Goal: Task Accomplishment & Management: Manage account settings

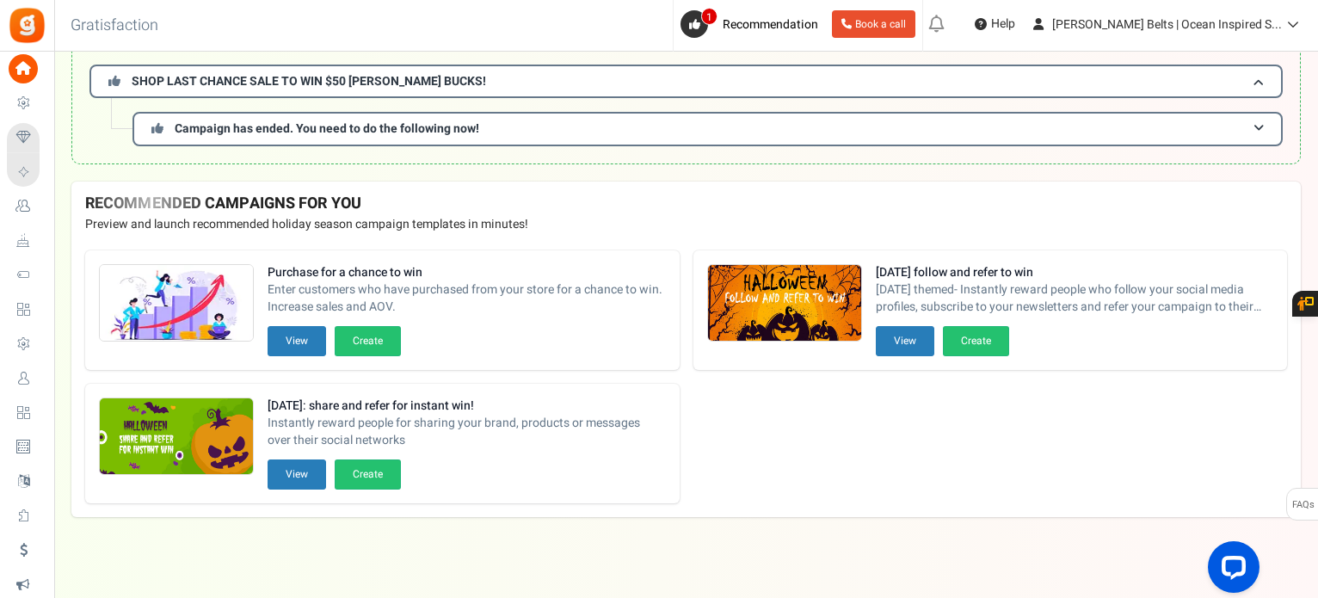
scroll to position [153, 0]
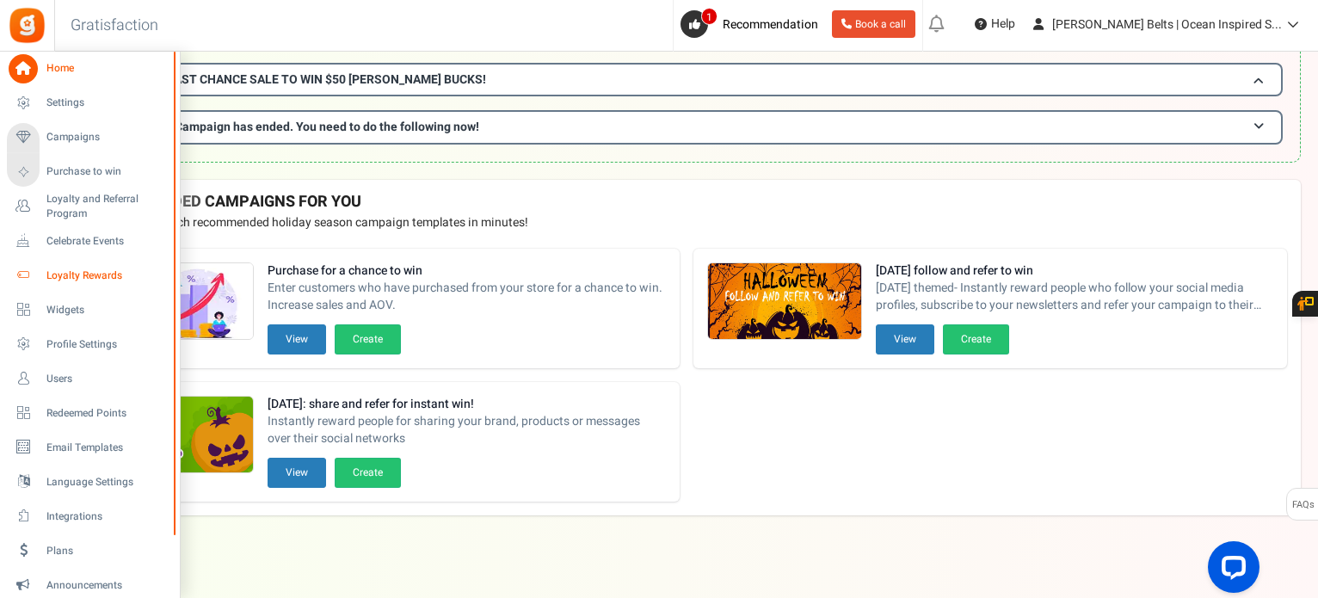
click at [86, 275] on span "Loyalty Rewards" at bounding box center [106, 275] width 120 height 15
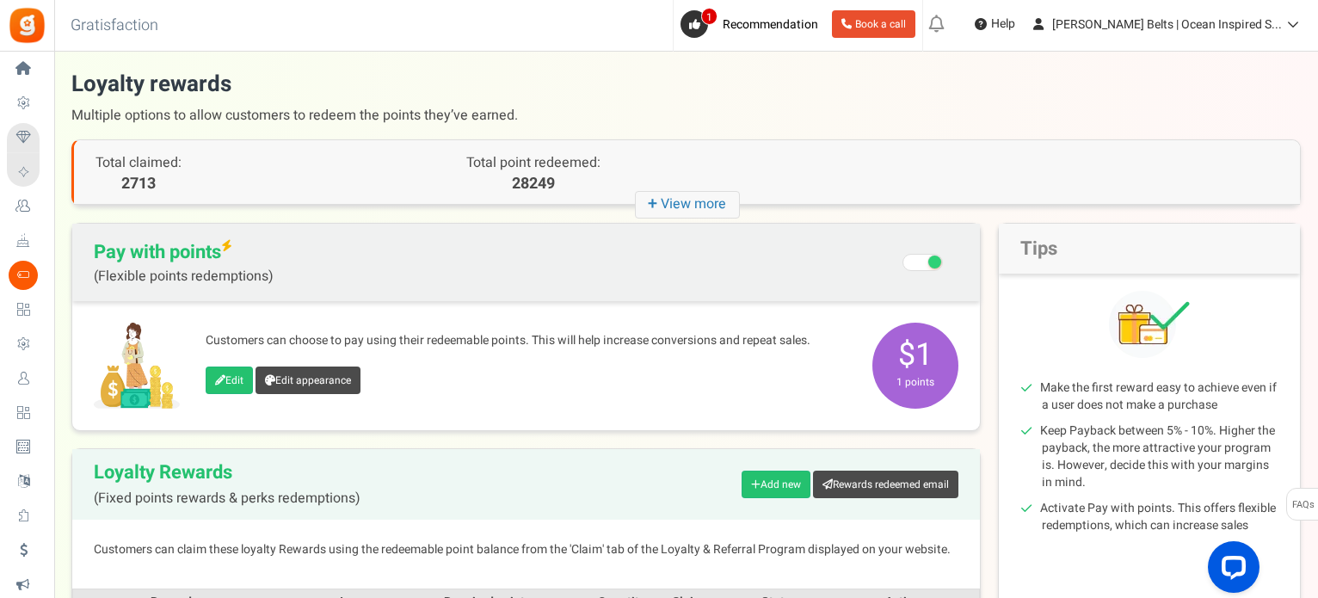
click at [712, 208] on icon "+ View more" at bounding box center [687, 205] width 105 height 28
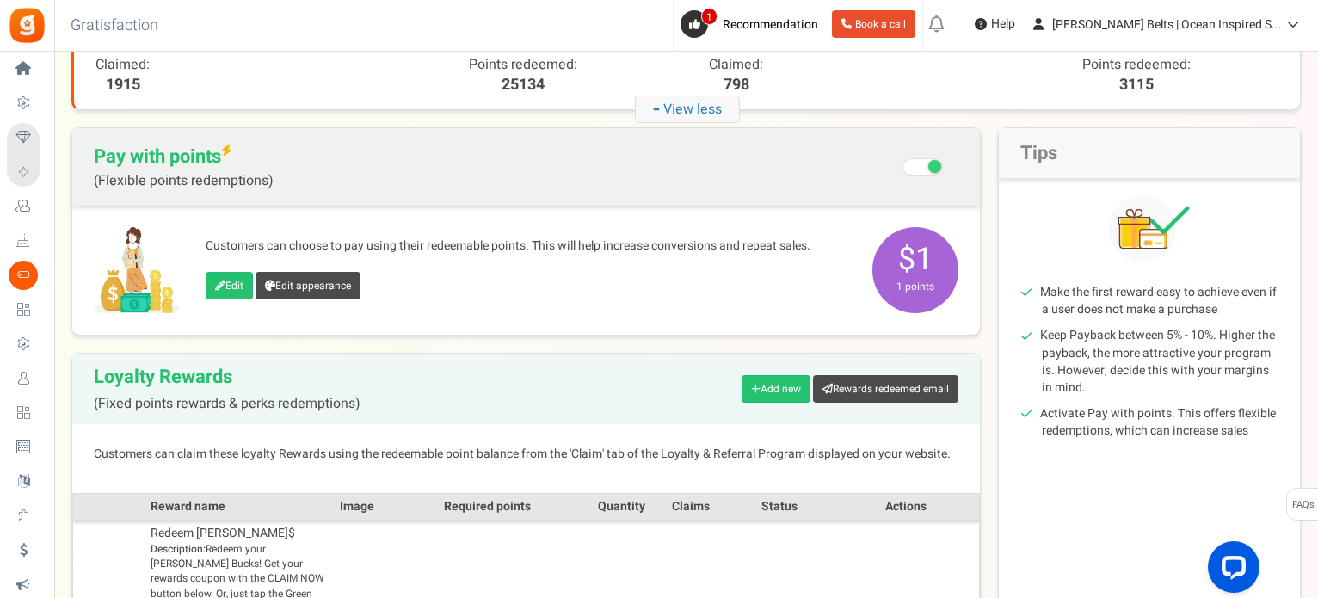
scroll to position [344, 0]
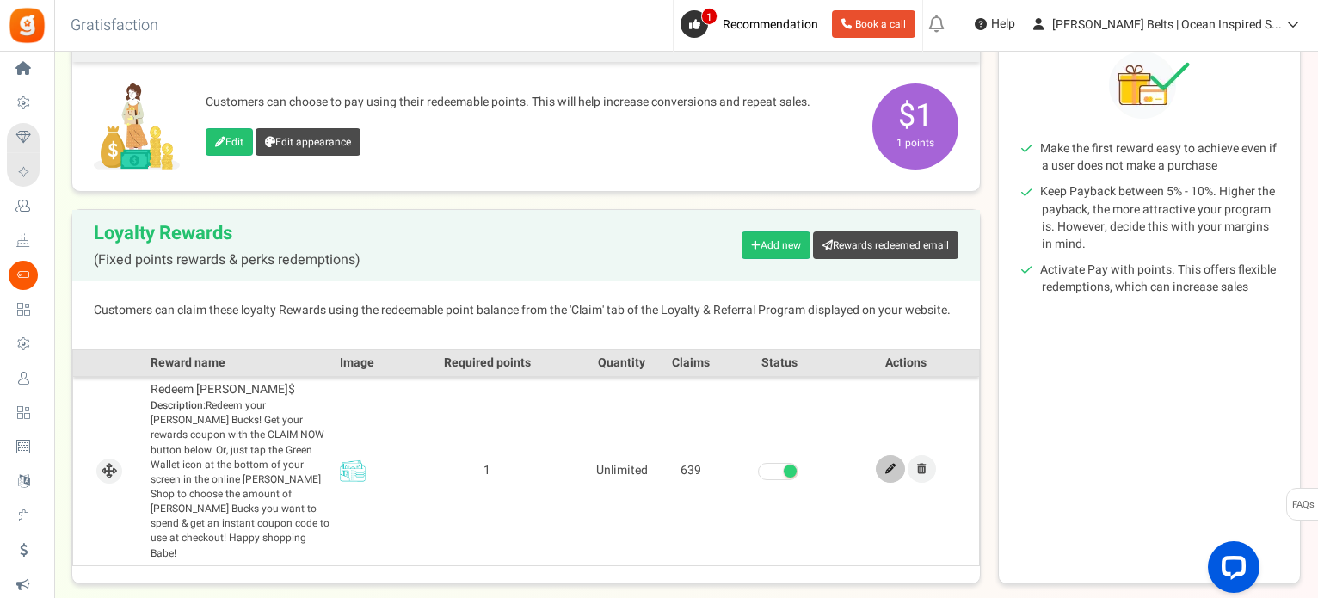
click at [891, 464] on icon at bounding box center [890, 469] width 10 height 10
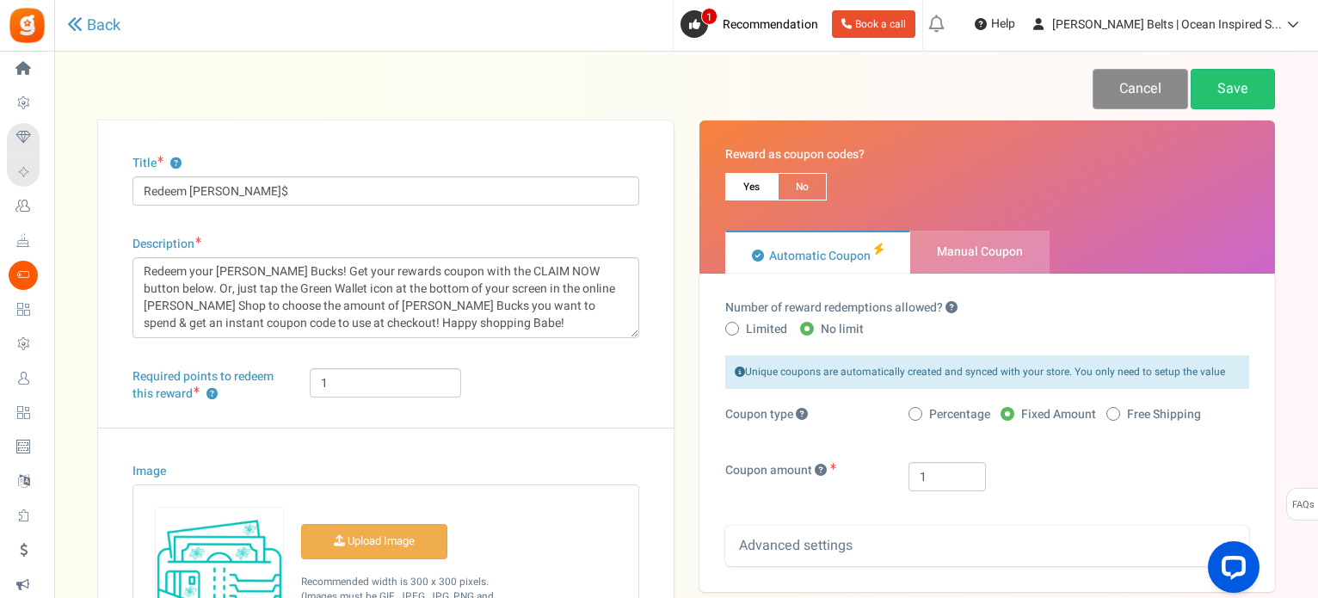
click at [1123, 93] on link "Cancel" at bounding box center [1139, 89] width 95 height 40
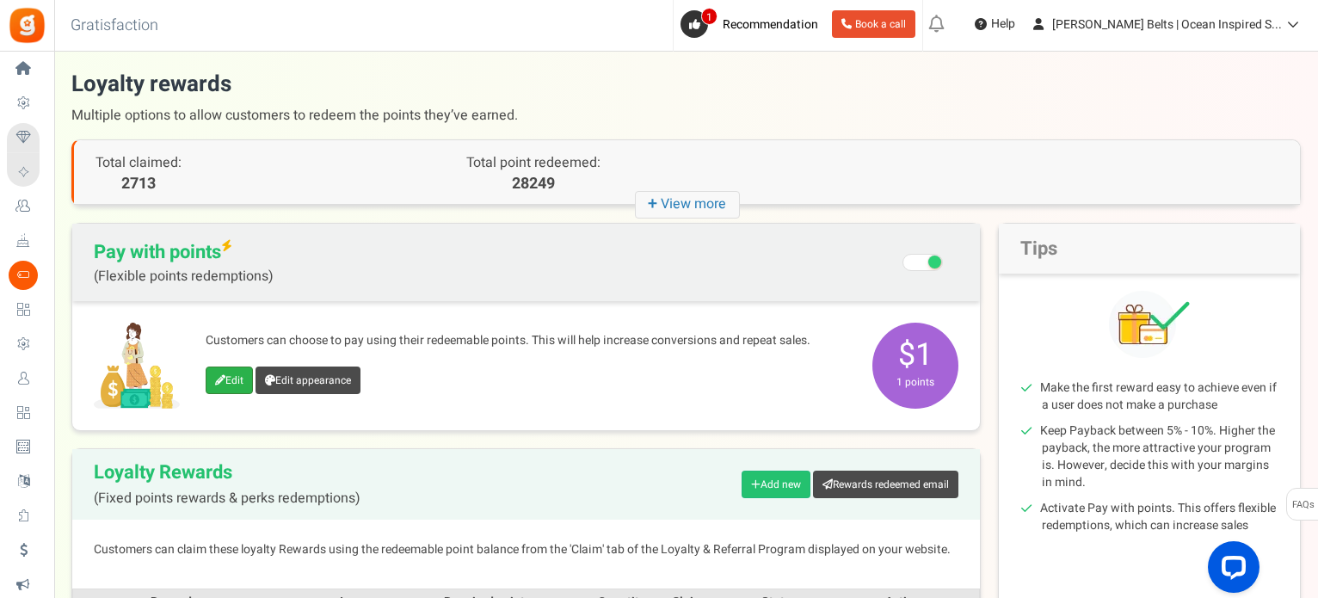
click at [218, 382] on icon at bounding box center [220, 380] width 10 height 10
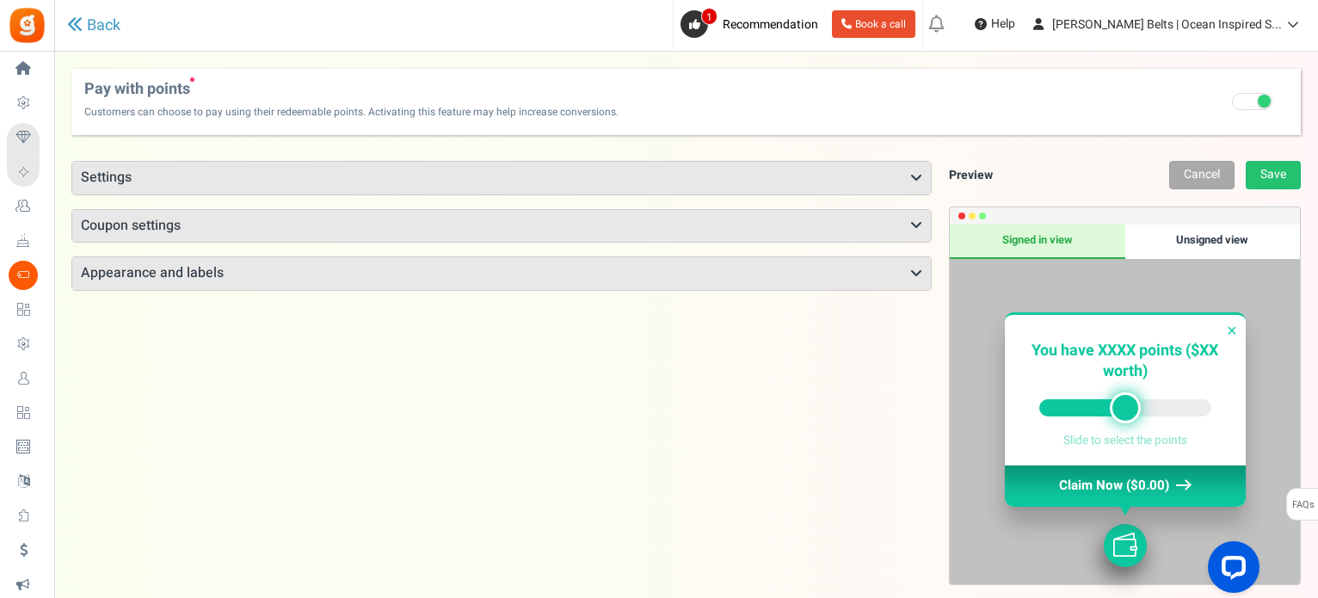
click at [138, 178] on h3 "Settings" at bounding box center [501, 178] width 858 height 33
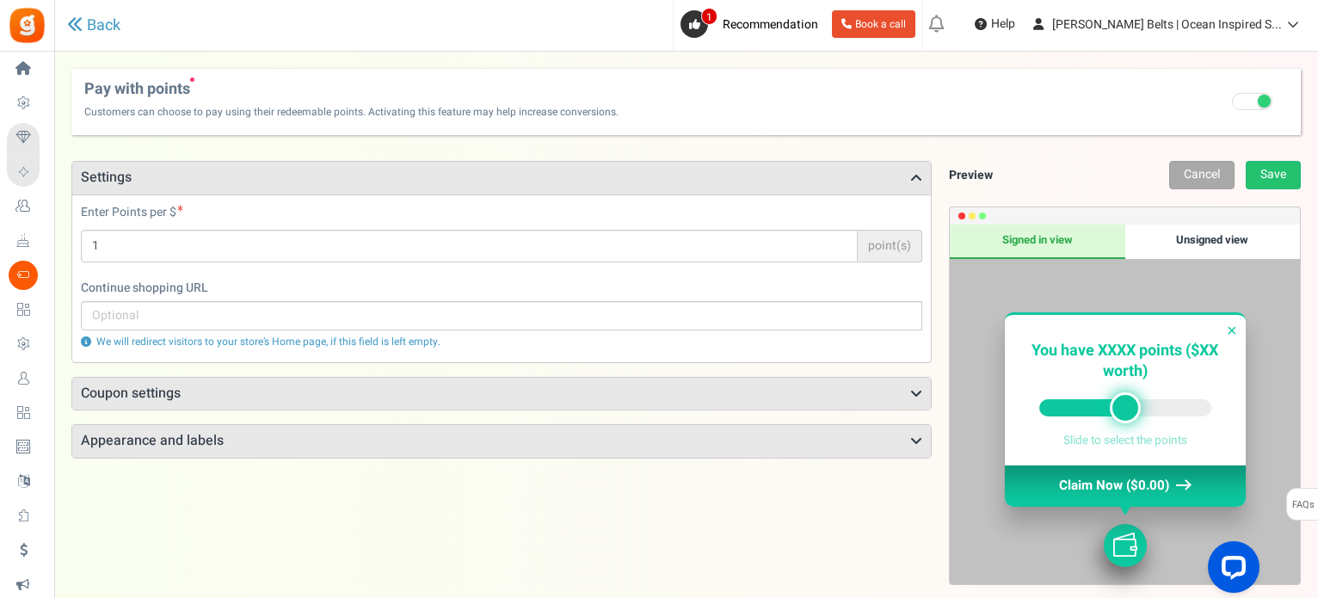
drag, startPoint x: 1134, startPoint y: 418, endPoint x: 1108, endPoint y: 411, distance: 26.7
click at [1170, 410] on div at bounding box center [1125, 407] width 172 height 17
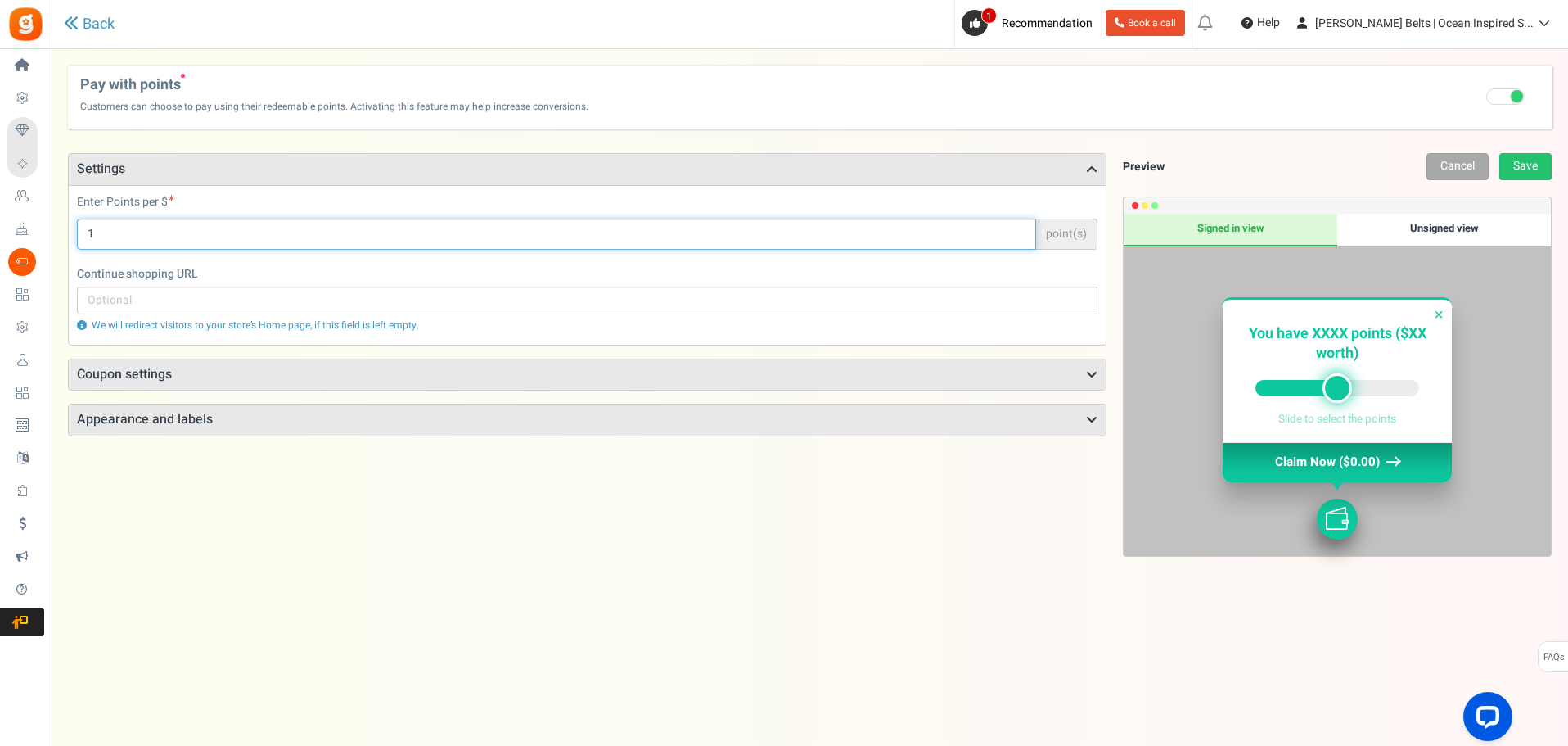
drag, startPoint x: 107, startPoint y: 228, endPoint x: 120, endPoint y: 195, distance: 35.5
click at [120, 195] on div "Enter Points per $ 1 point(s) Points will be applied to the cart sub-total" at bounding box center [587, 222] width 1021 height 55
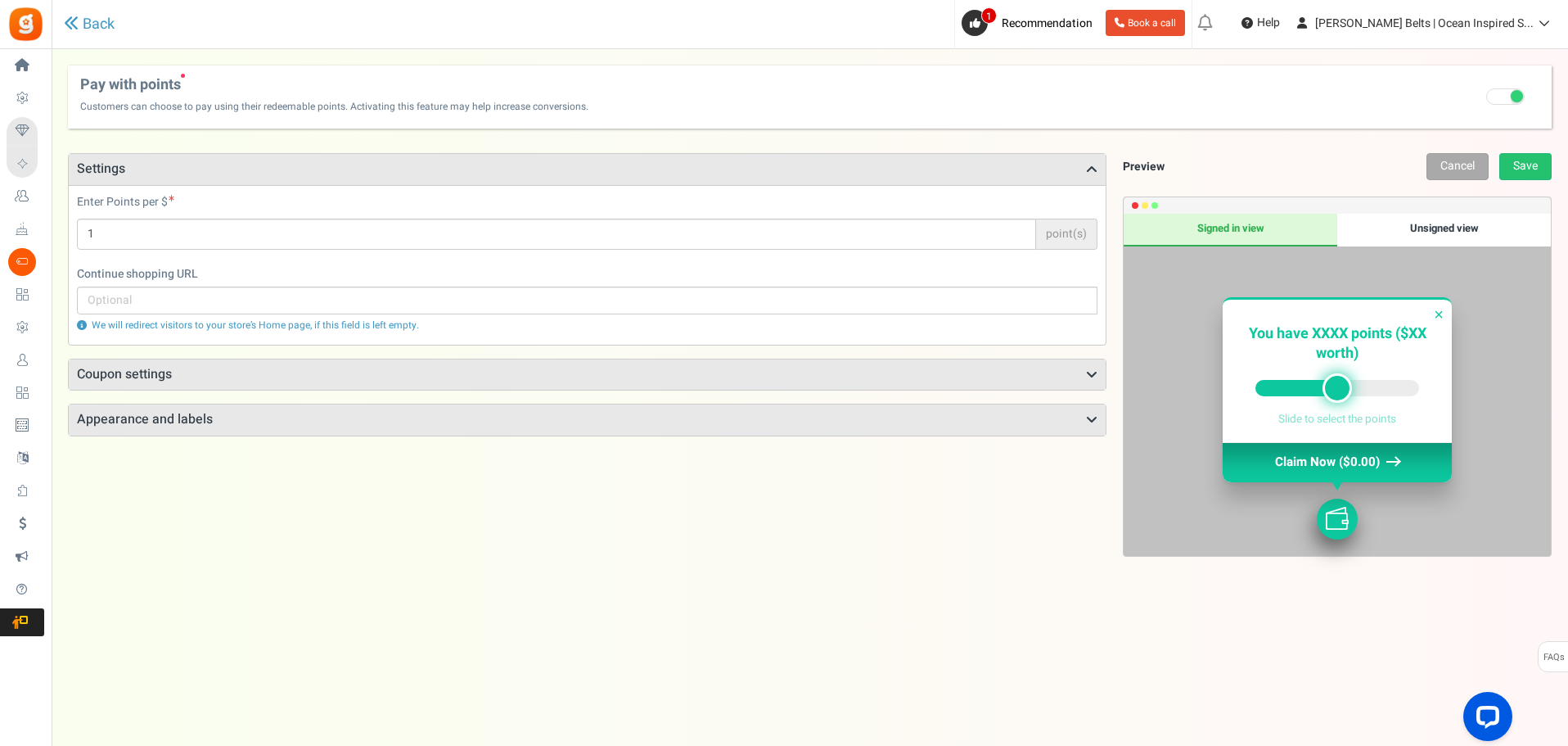
click at [212, 489] on div "Points mode Recommended Selecting this may reduce participation Allow customers…" at bounding box center [587, 452] width 1039 height 599
click at [142, 375] on h3 "Coupon settings" at bounding box center [587, 375] width 1037 height 31
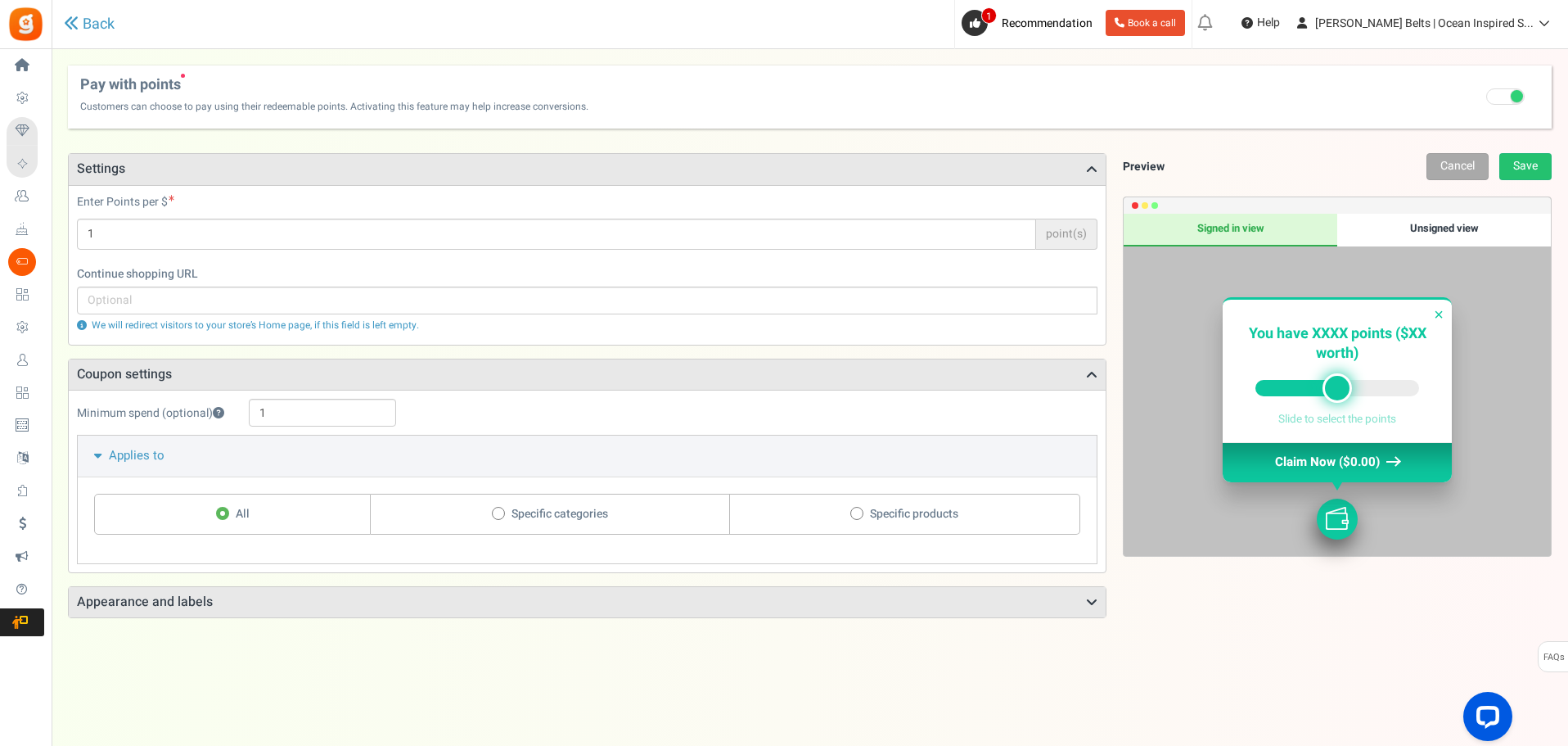
drag, startPoint x: 129, startPoint y: 408, endPoint x: 166, endPoint y: 407, distance: 37.0
click at [166, 407] on label "Minimum spend (optional)" at bounding box center [159, 413] width 164 height 16
click at [137, 568] on h3 "Appearance and labels" at bounding box center [587, 602] width 1037 height 31
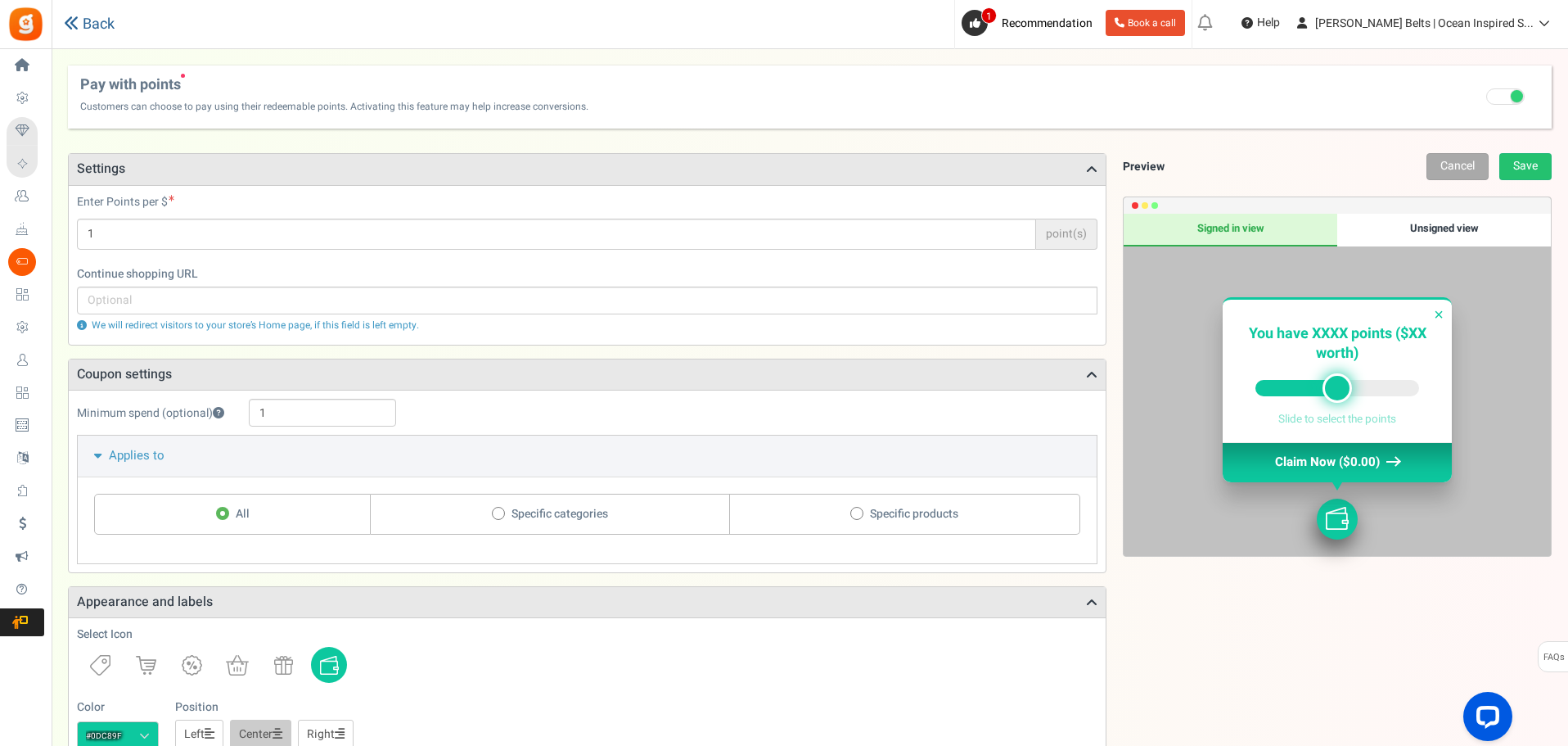
click at [97, 23] on link "Back" at bounding box center [88, 24] width 50 height 17
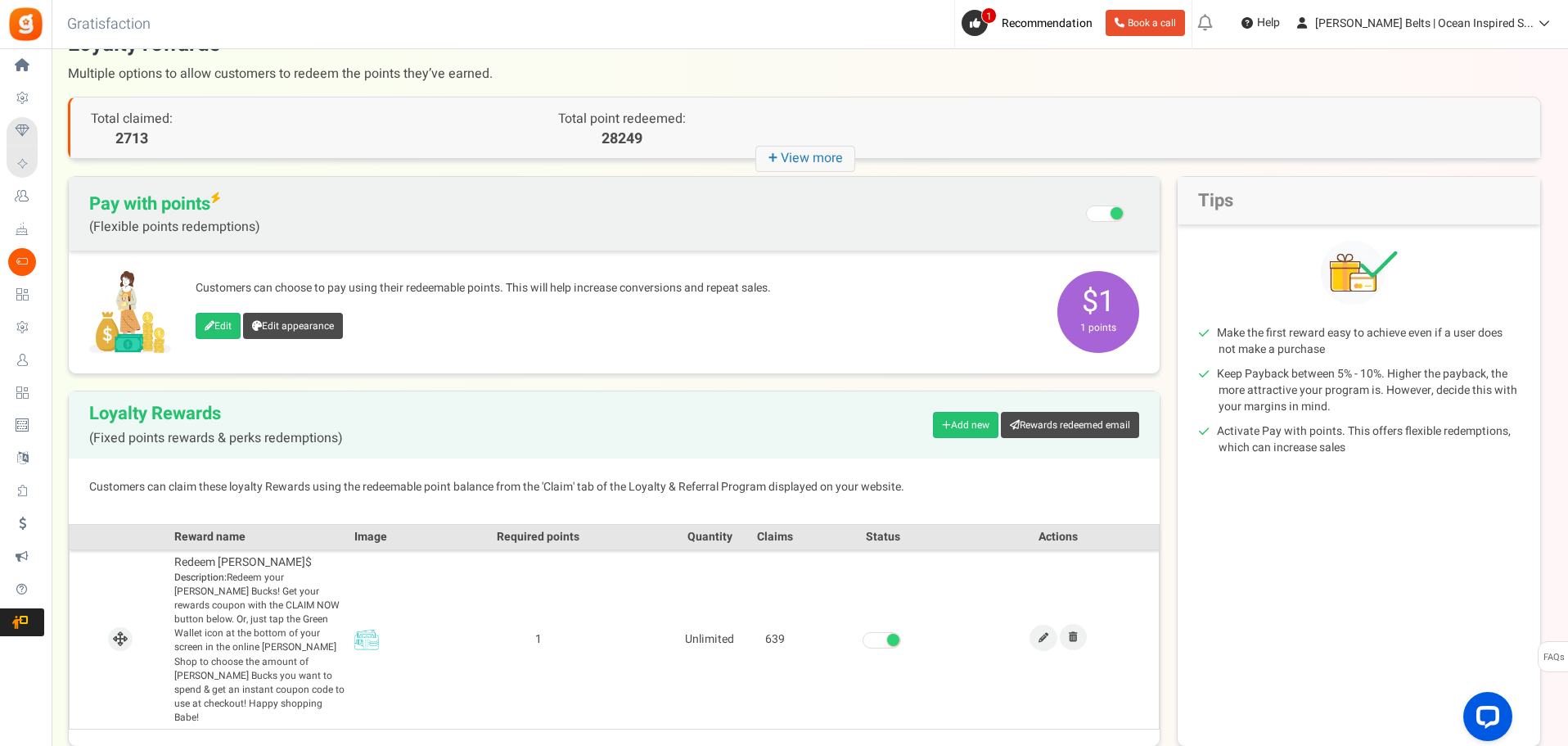
scroll to position [108, 0]
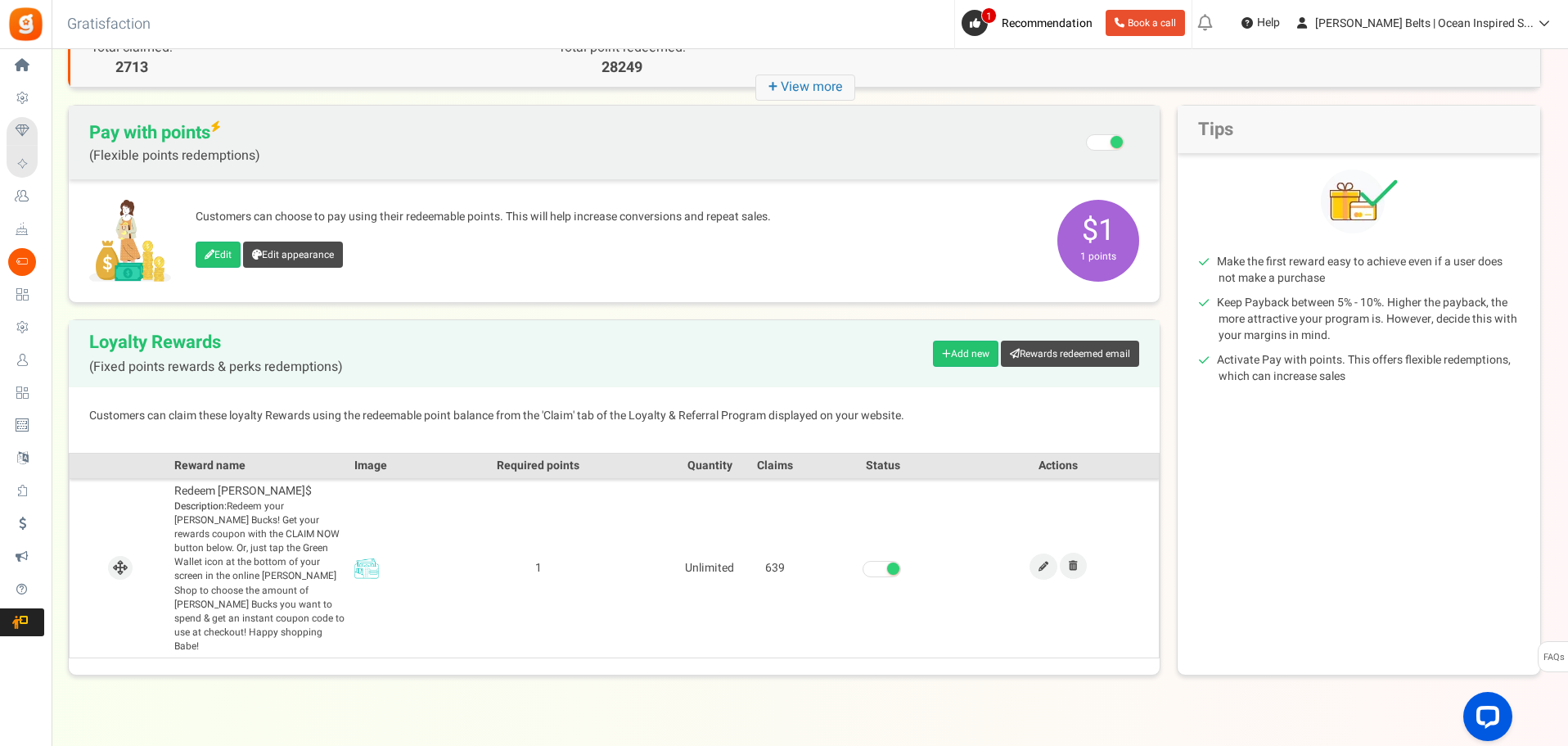
drag, startPoint x: 552, startPoint y: 551, endPoint x: 590, endPoint y: 549, distance: 38.1
click at [554, 550] on td "1" at bounding box center [539, 567] width 278 height 180
click at [1256, 26] on icon at bounding box center [1541, 23] width 16 height 11
click at [1256, 302] on link "Logout" at bounding box center [1474, 304] width 170 height 24
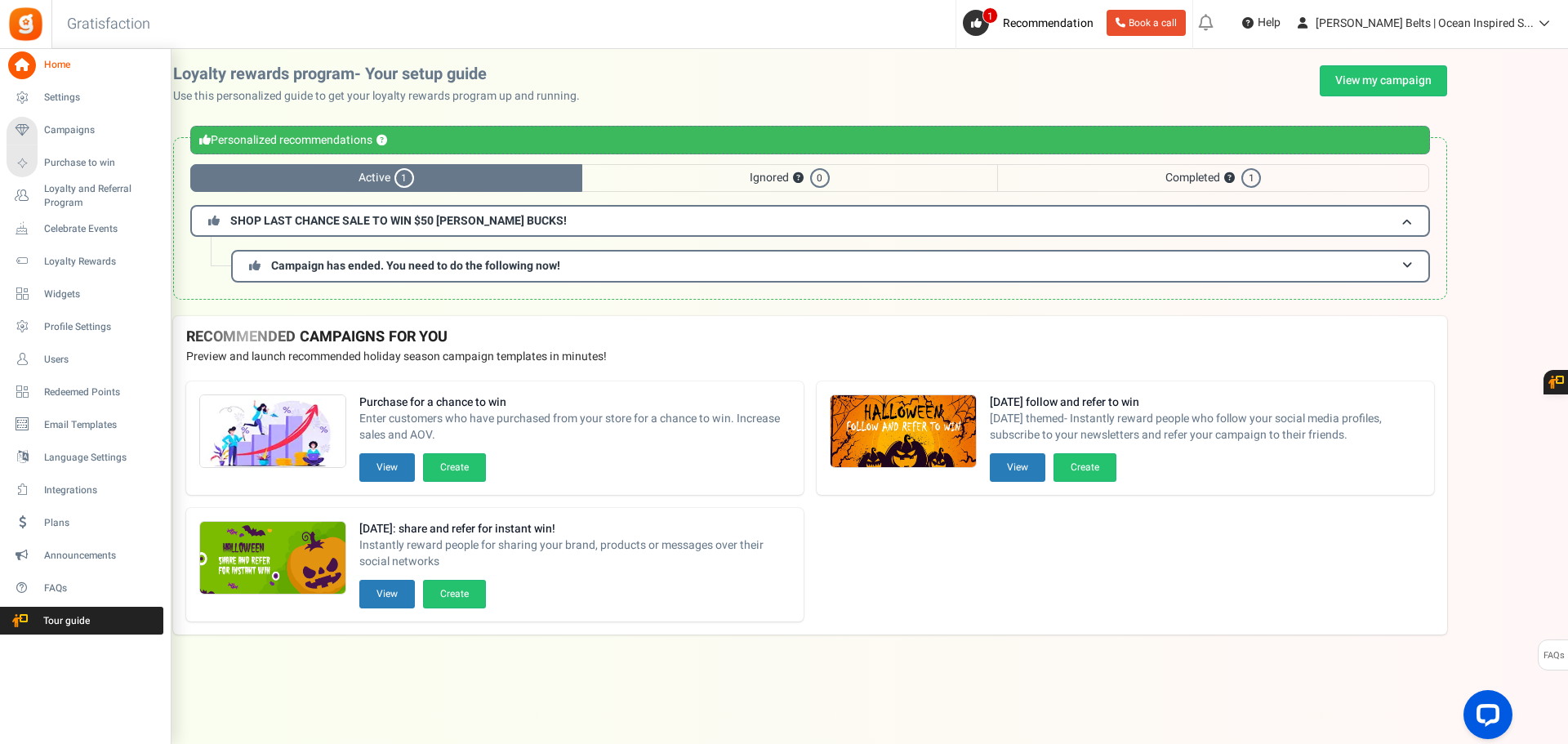
click at [54, 64] on span "Home" at bounding box center [101, 65] width 114 height 14
click at [64, 97] on span "Settings" at bounding box center [101, 97] width 114 height 14
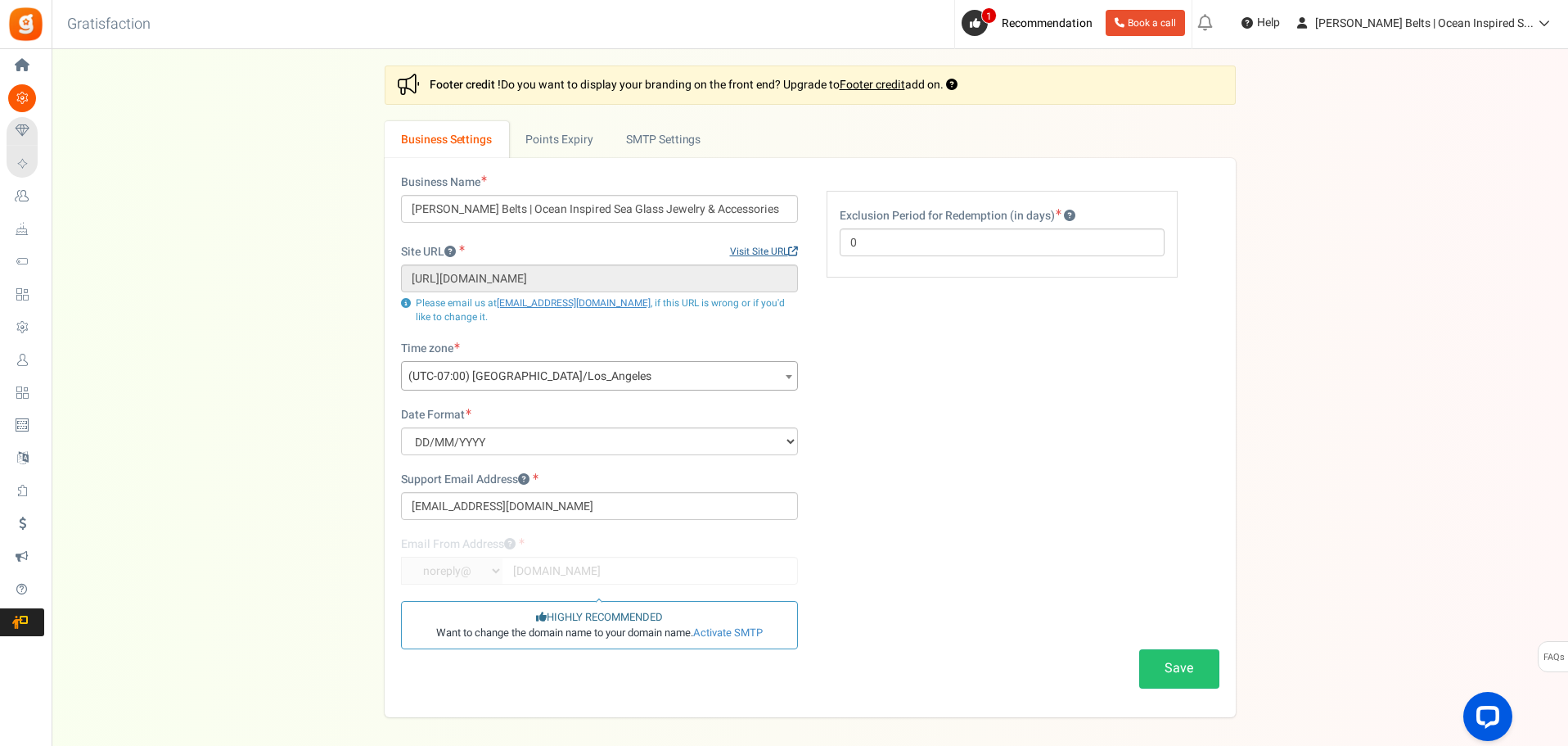
click at [767, 252] on link "Visit Site URL" at bounding box center [763, 251] width 68 height 14
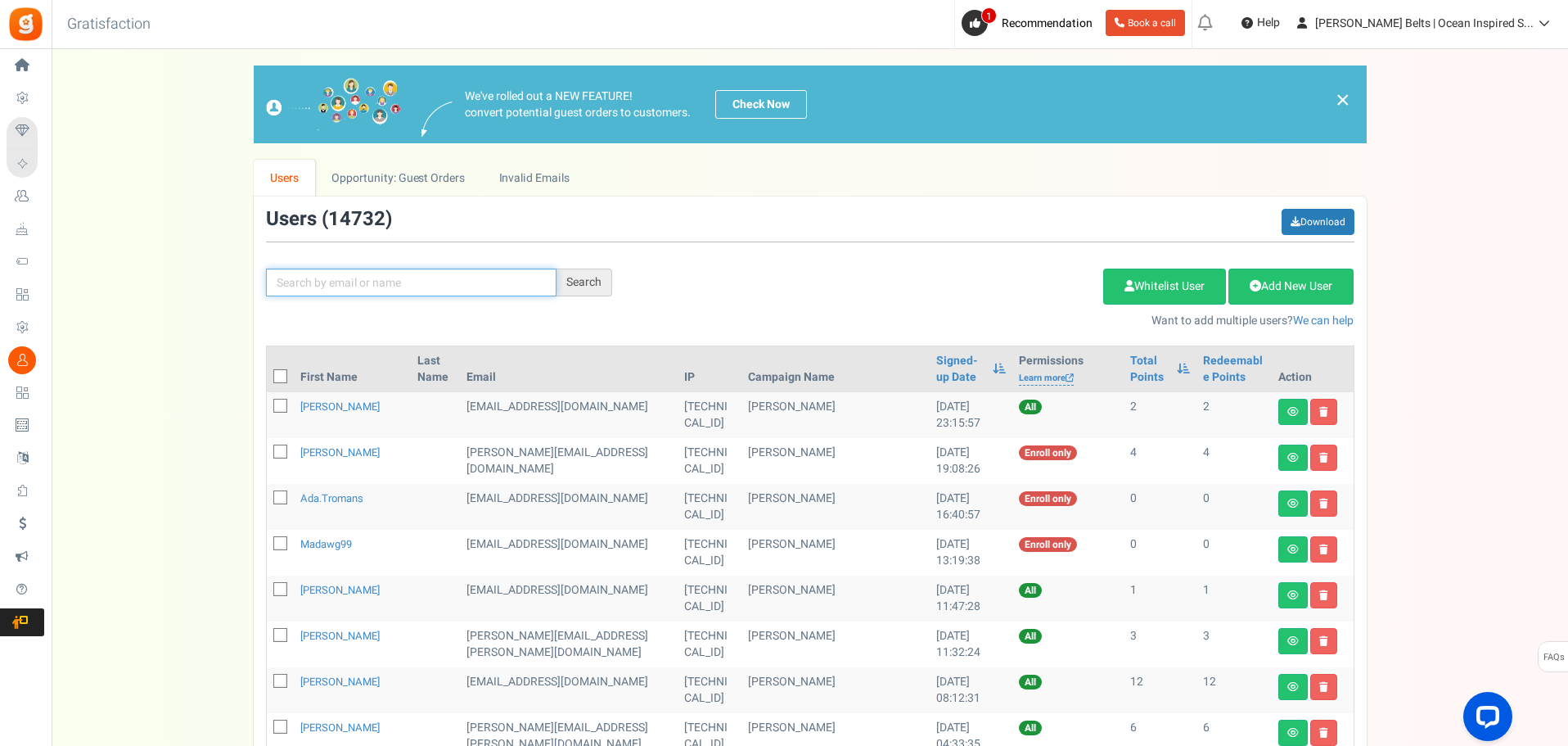
click at [480, 272] on input "text" at bounding box center [411, 282] width 290 height 28
paste input "[PERSON_NAME]"
type input "[PERSON_NAME]"
click at [577, 284] on div "Search" at bounding box center [584, 282] width 55 height 28
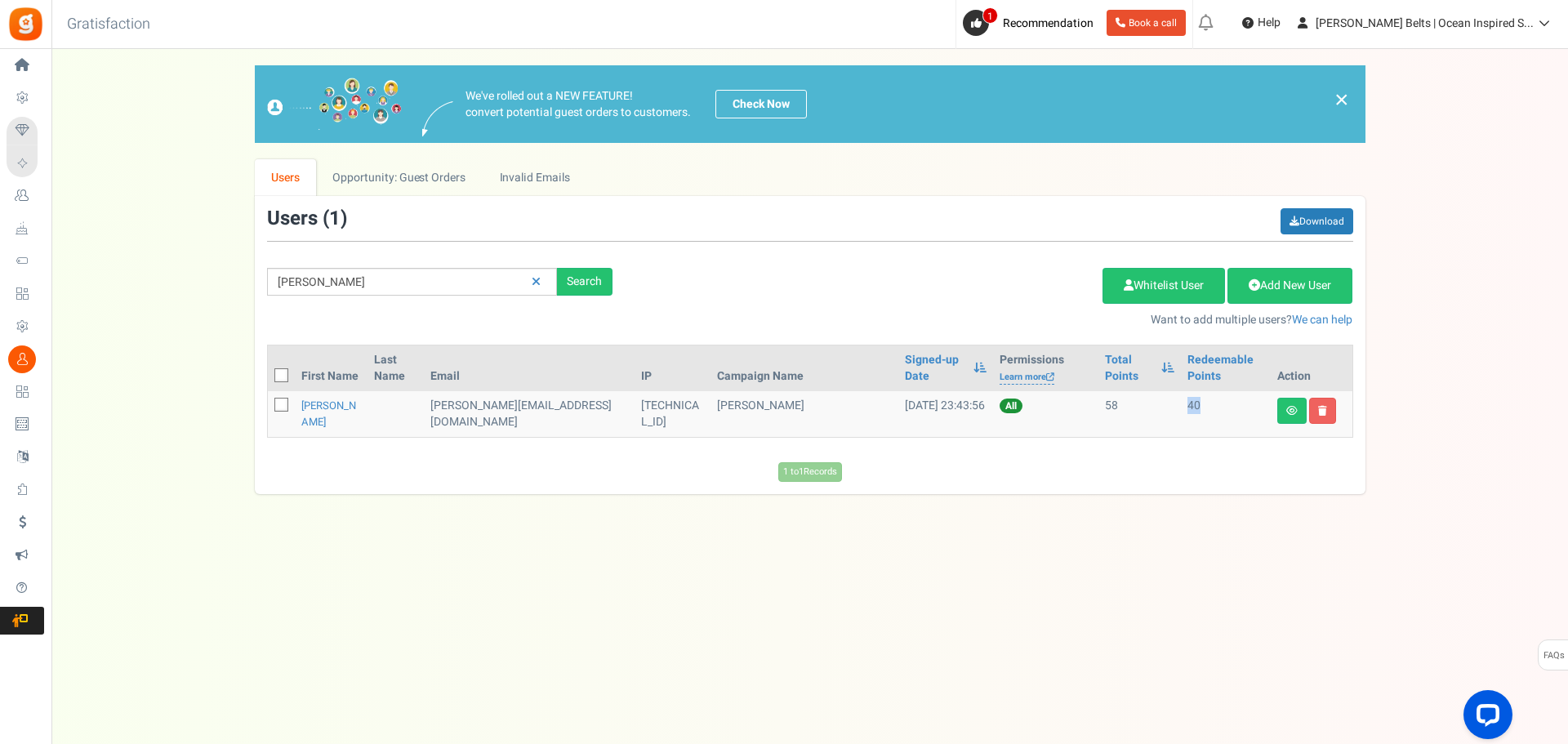
drag, startPoint x: 1154, startPoint y: 406, endPoint x: 1201, endPoint y: 406, distance: 47.0
click at [1201, 406] on tr "Mimi Tudor mimi@roobe.com 107.20.102.186 Betty Bucks 19/10/2023 23:43:56 All 58…" at bounding box center [810, 414] width 1084 height 46
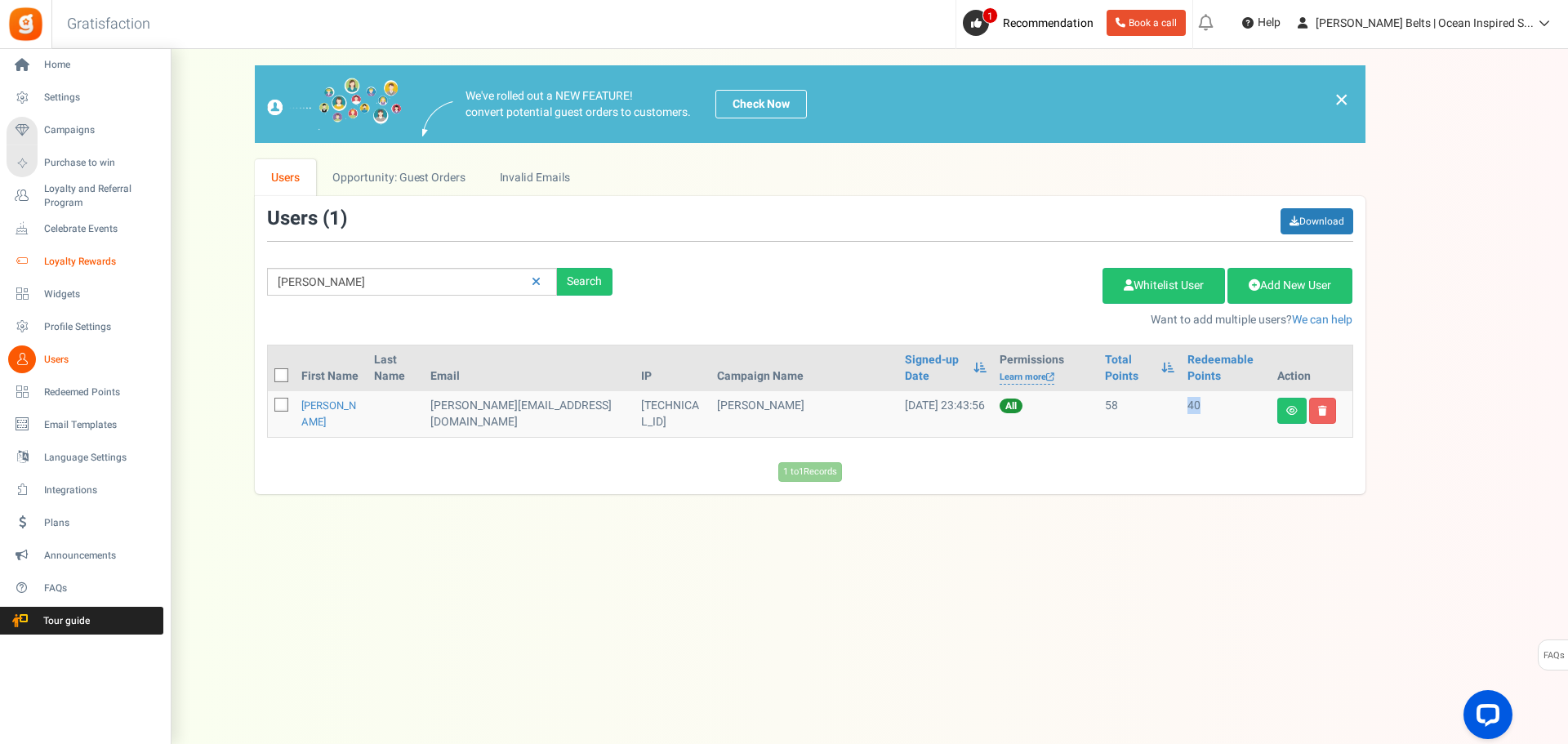
click at [74, 254] on span "Loyalty Rewards" at bounding box center [101, 261] width 114 height 14
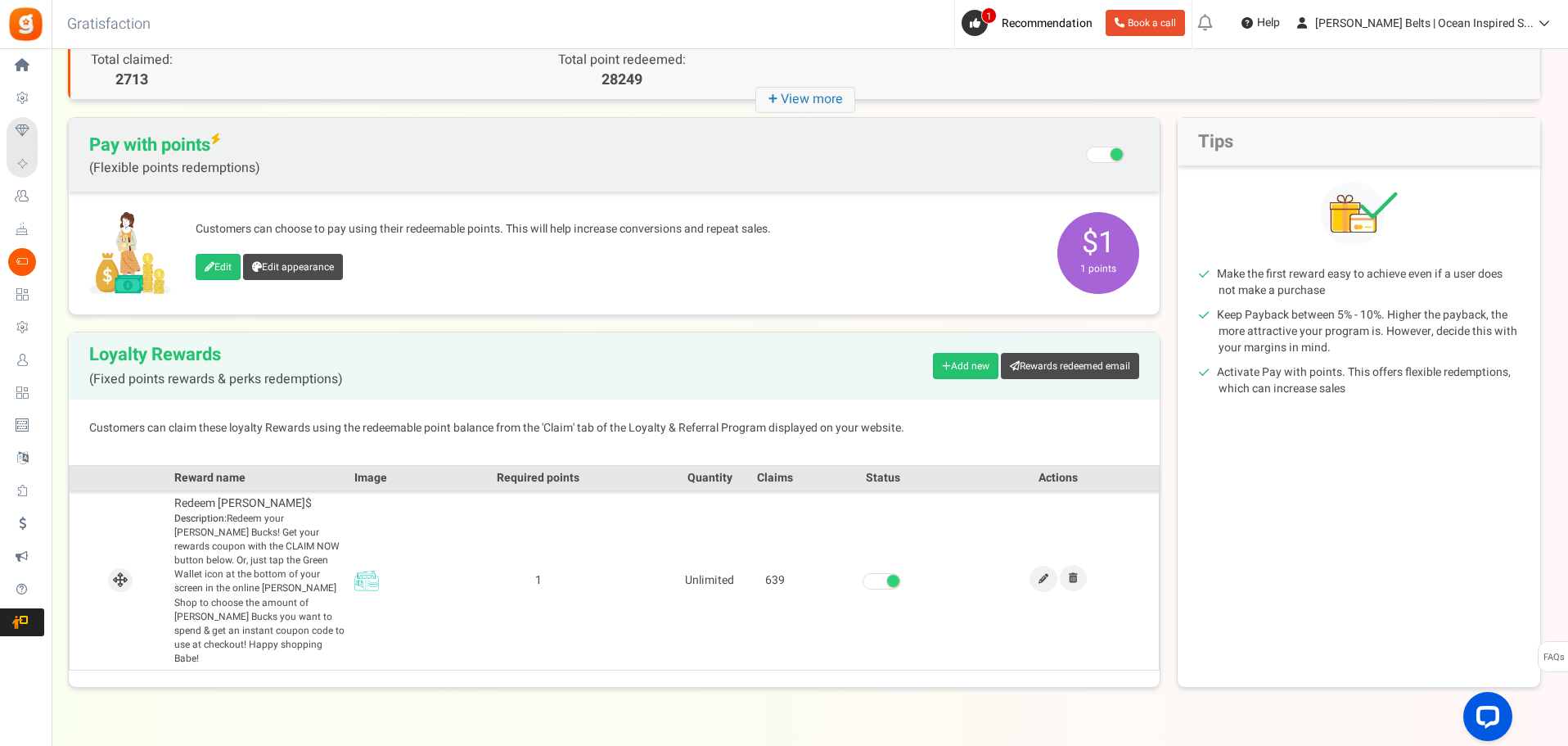
scroll to position [108, 0]
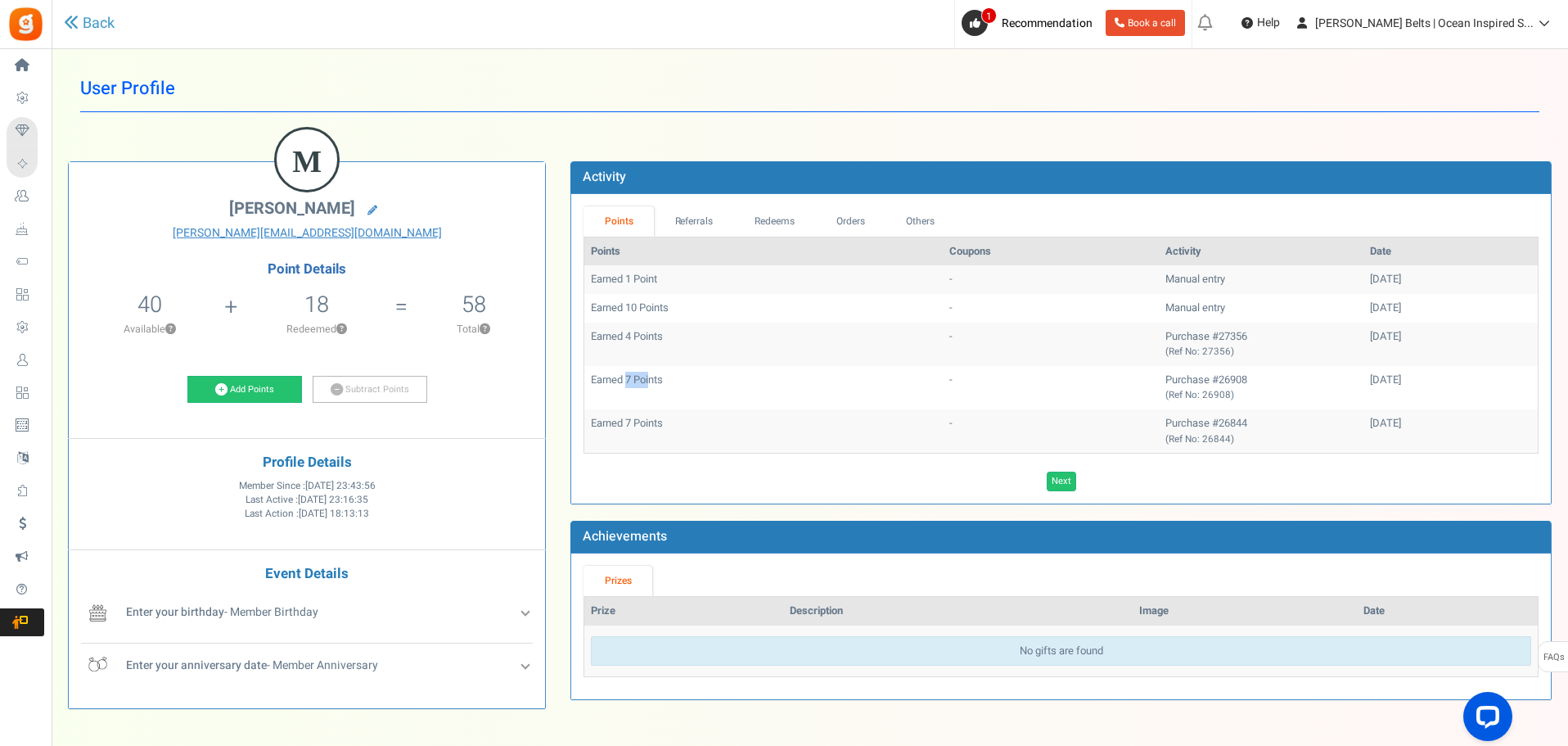
drag, startPoint x: 627, startPoint y: 373, endPoint x: 651, endPoint y: 380, distance: 25.0
click at [651, 383] on td "Earned 7 Points" at bounding box center [763, 388] width 359 height 44
drag, startPoint x: 627, startPoint y: 339, endPoint x: 644, endPoint y: 334, distance: 17.7
click at [638, 339] on td "Earned 4 Points" at bounding box center [763, 344] width 359 height 44
drag, startPoint x: 631, startPoint y: 306, endPoint x: 648, endPoint y: 313, distance: 18.4
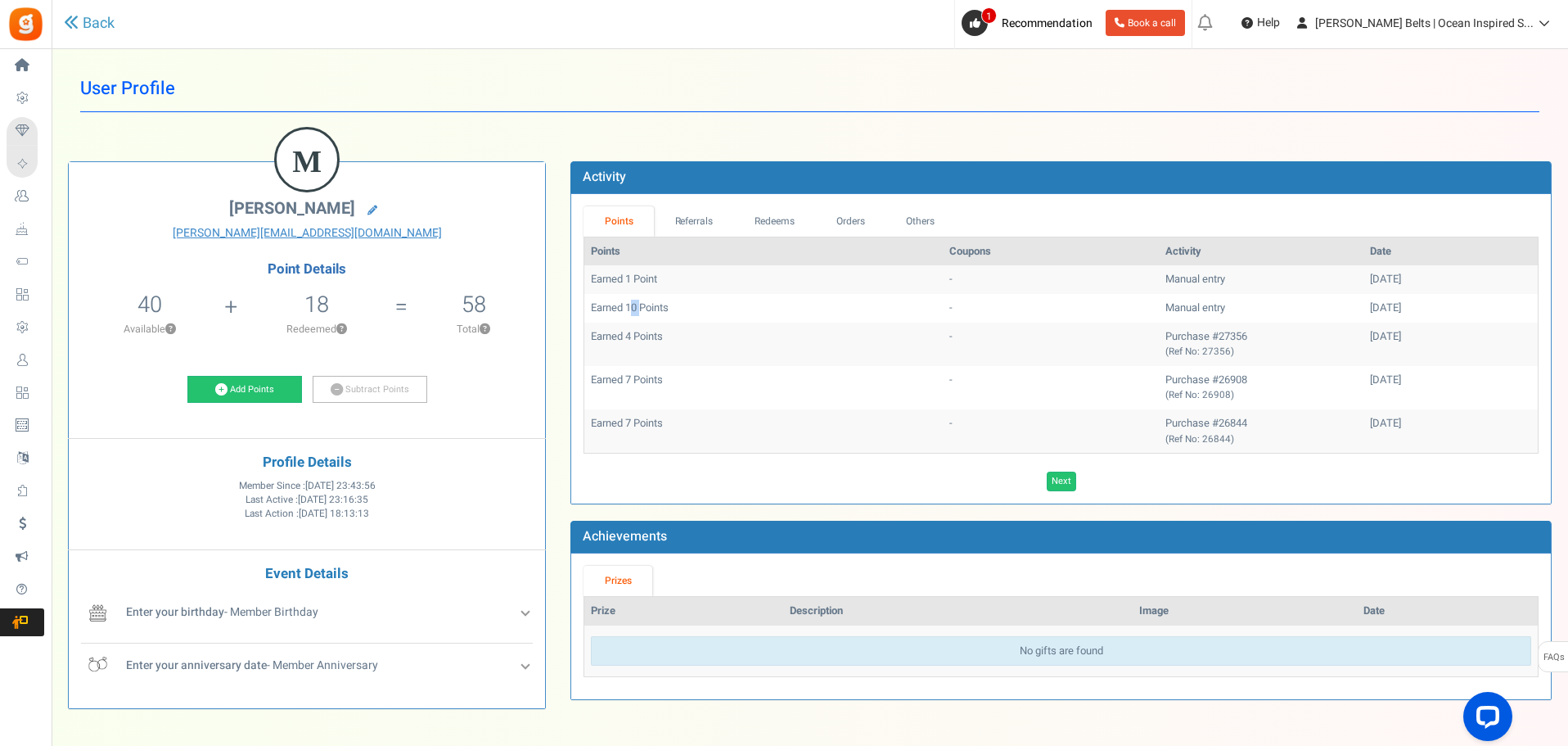
click at [647, 308] on td "Earned 10 Points" at bounding box center [763, 308] width 359 height 29
drag, startPoint x: 627, startPoint y: 413, endPoint x: 637, endPoint y: 422, distance: 13.5
click at [637, 422] on td "Earned 7 Points" at bounding box center [763, 431] width 359 height 44
drag, startPoint x: 590, startPoint y: 280, endPoint x: 666, endPoint y: 282, distance: 76.0
click at [666, 282] on td "Earned 1 Point" at bounding box center [763, 280] width 359 height 29
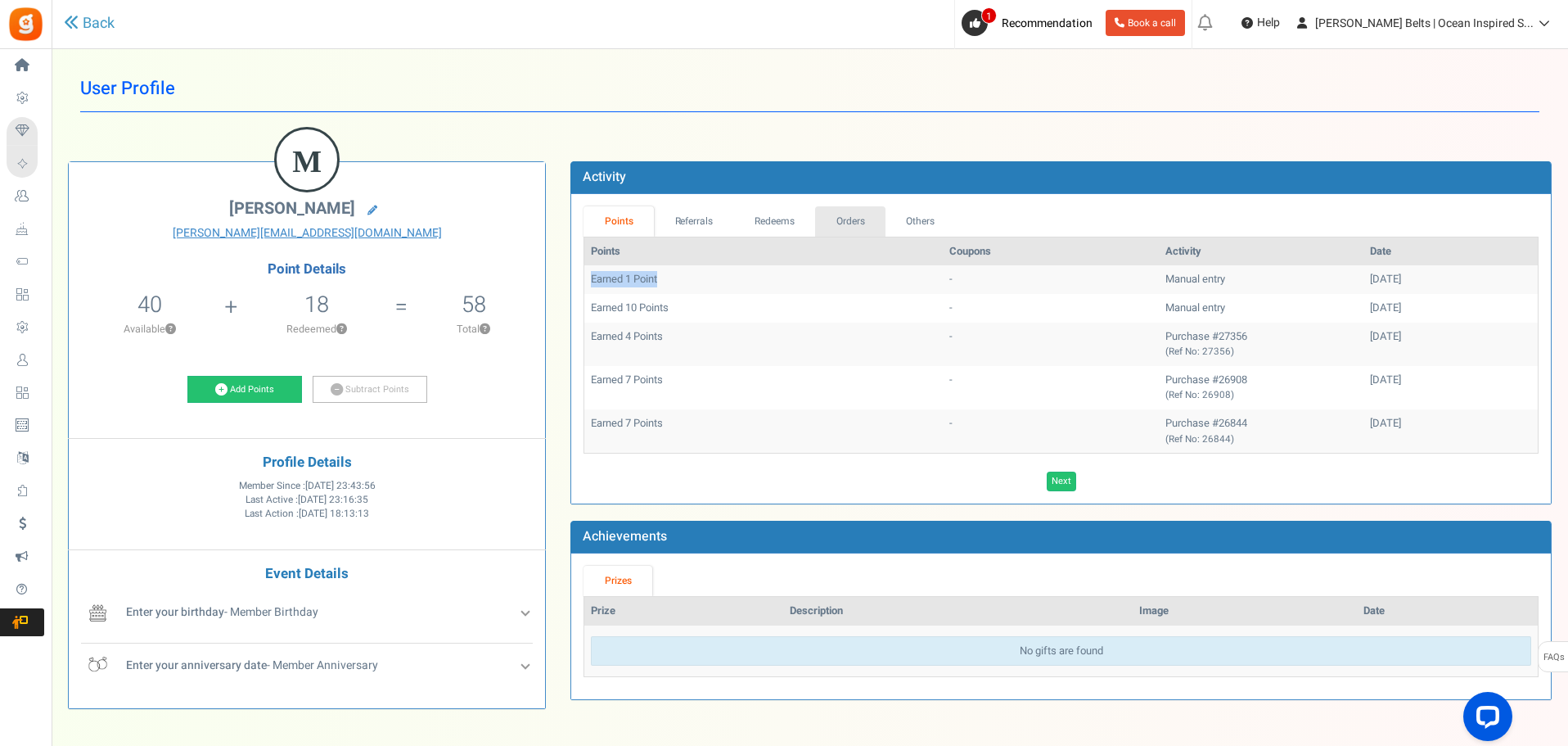
click at [852, 207] on link "Orders" at bounding box center [851, 222] width 70 height 30
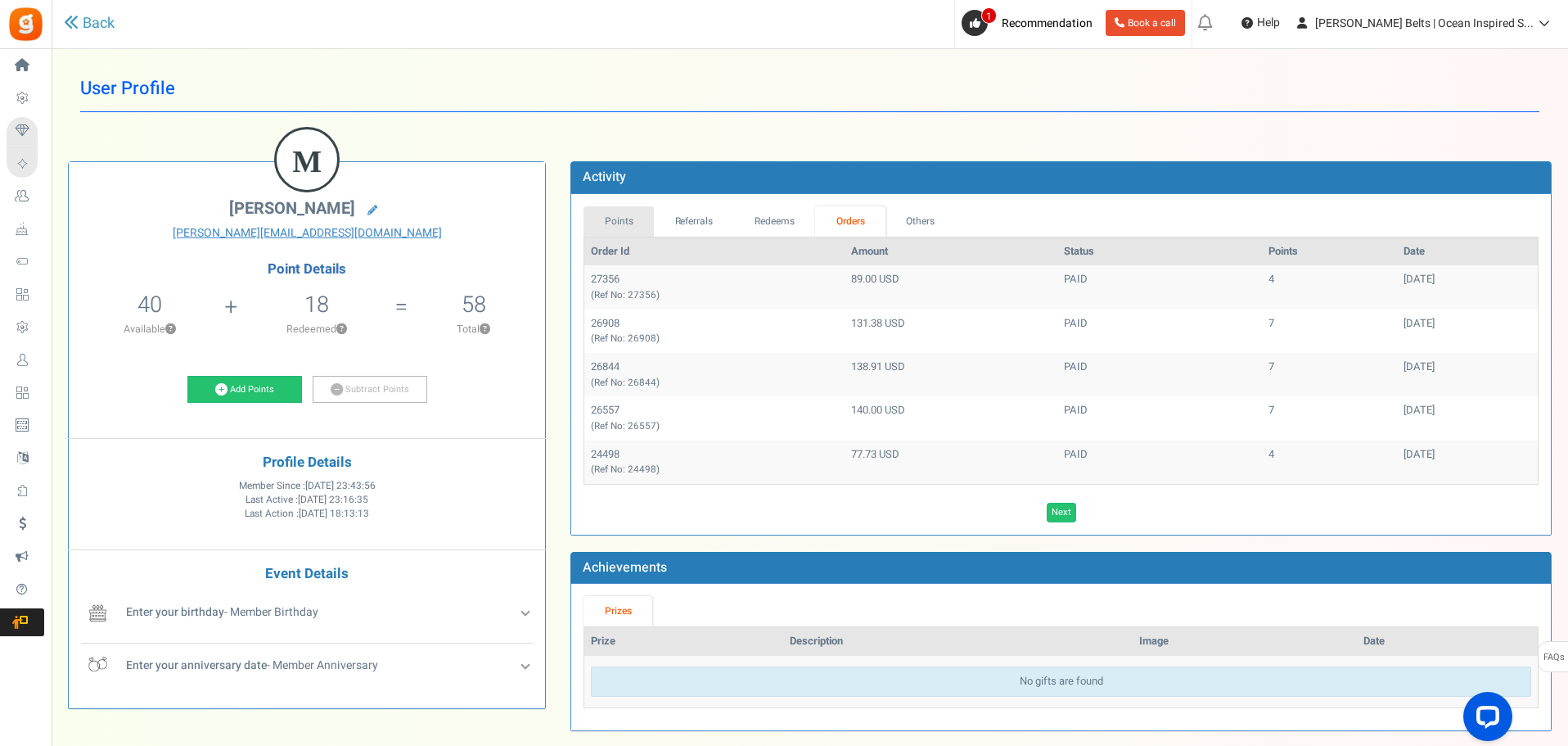
click at [625, 226] on link "Points" at bounding box center [618, 222] width 70 height 30
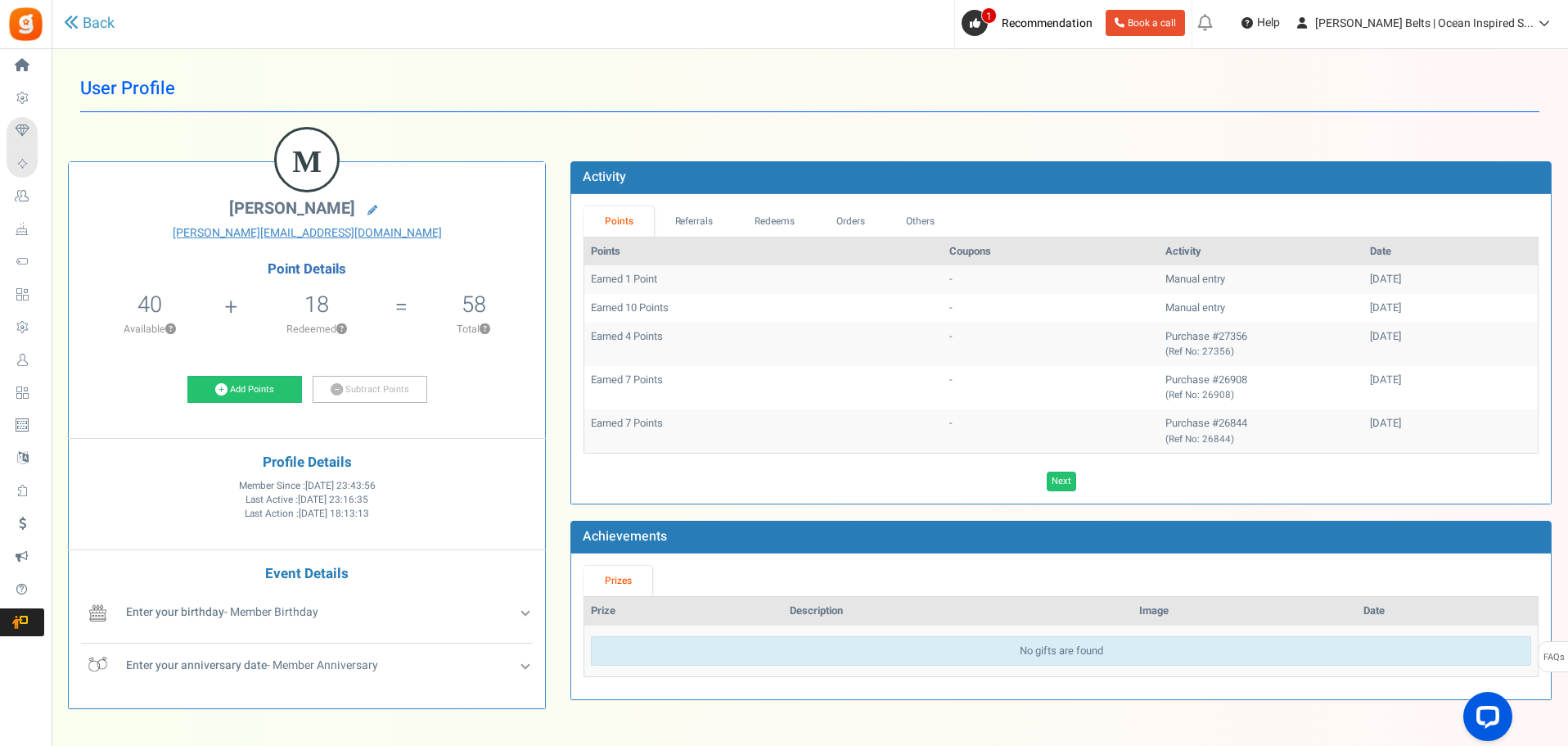
drag, startPoint x: 1316, startPoint y: 284, endPoint x: 1331, endPoint y: 282, distance: 15.1
click at [1371, 282] on td "[DATE]" at bounding box center [1450, 280] width 174 height 29
click at [824, 214] on link "Orders" at bounding box center [851, 222] width 70 height 30
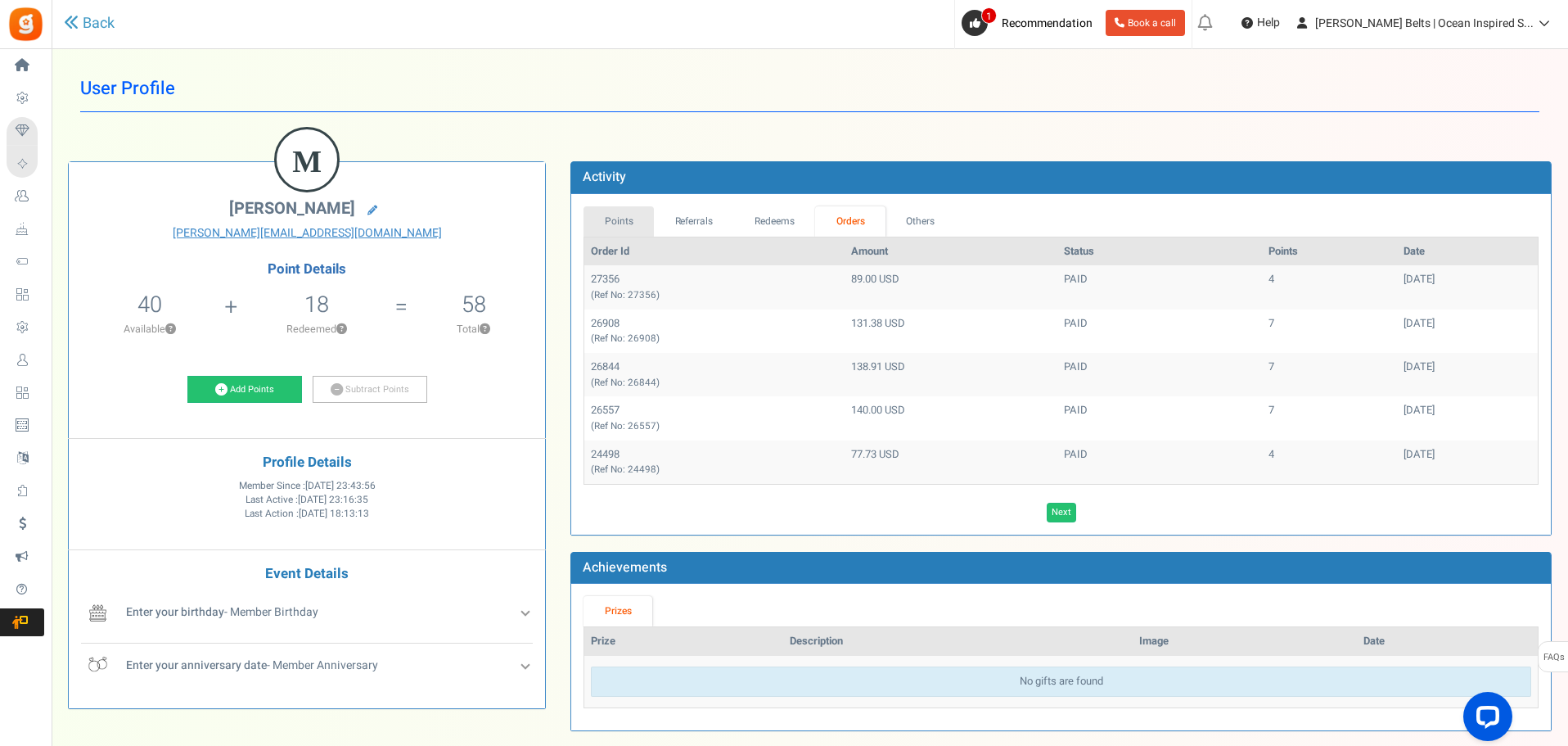
click at [630, 218] on link "Points" at bounding box center [618, 222] width 70 height 30
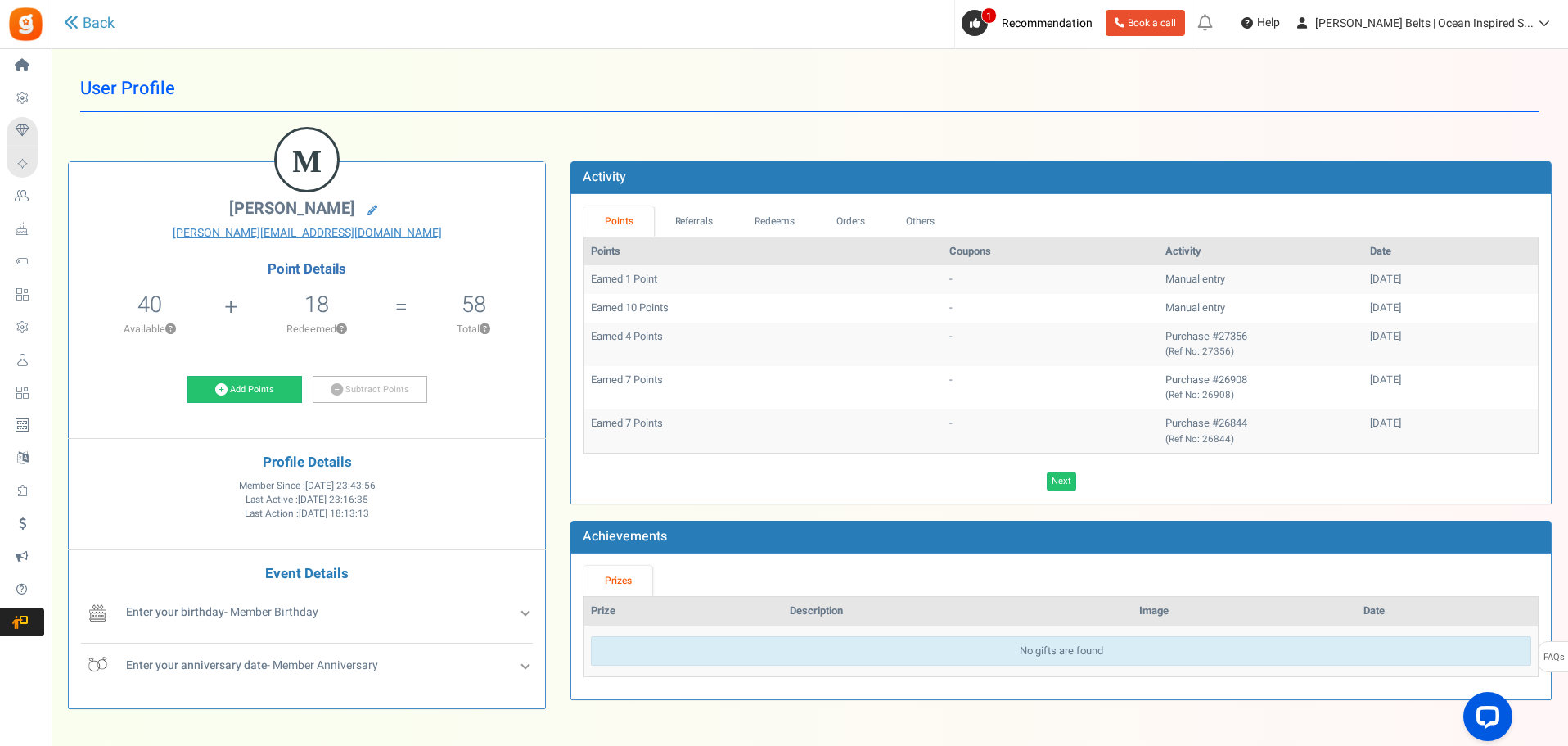
drag, startPoint x: 1311, startPoint y: 305, endPoint x: 1350, endPoint y: 304, distance: 39.0
click at [1370, 304] on div "[DATE]" at bounding box center [1450, 308] width 161 height 15
drag, startPoint x: 1300, startPoint y: 278, endPoint x: 1369, endPoint y: 278, distance: 69.0
click at [1369, 278] on td "[DATE]" at bounding box center [1450, 280] width 174 height 29
drag, startPoint x: 1297, startPoint y: 338, endPoint x: 1344, endPoint y: 344, distance: 47.4
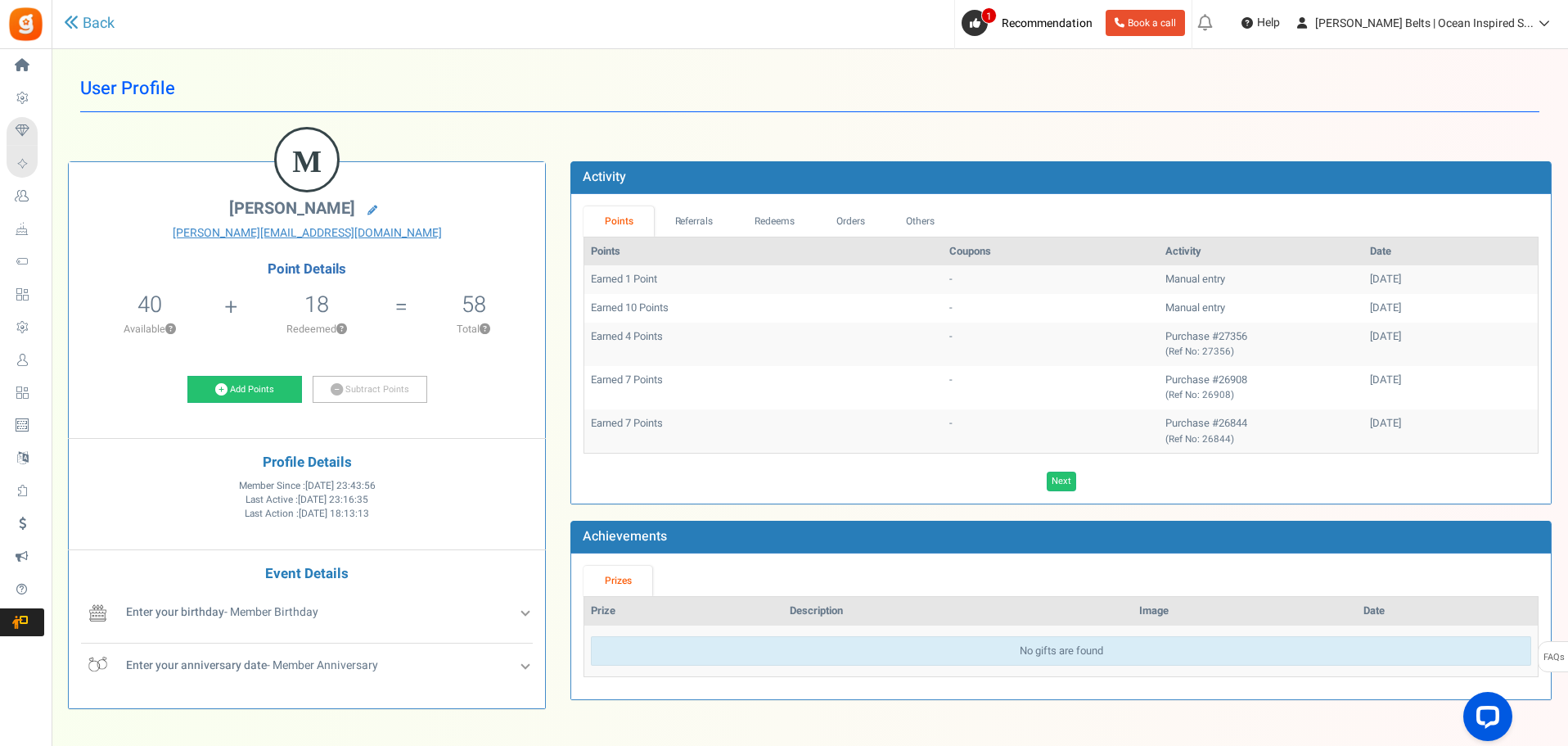
click at [1344, 344] on tr "Earned 4 Points - Purchase #27356 (Ref No: 27356) 29/04/2025" at bounding box center [1061, 344] width 953 height 44
click at [848, 227] on link "Orders" at bounding box center [851, 222] width 70 height 30
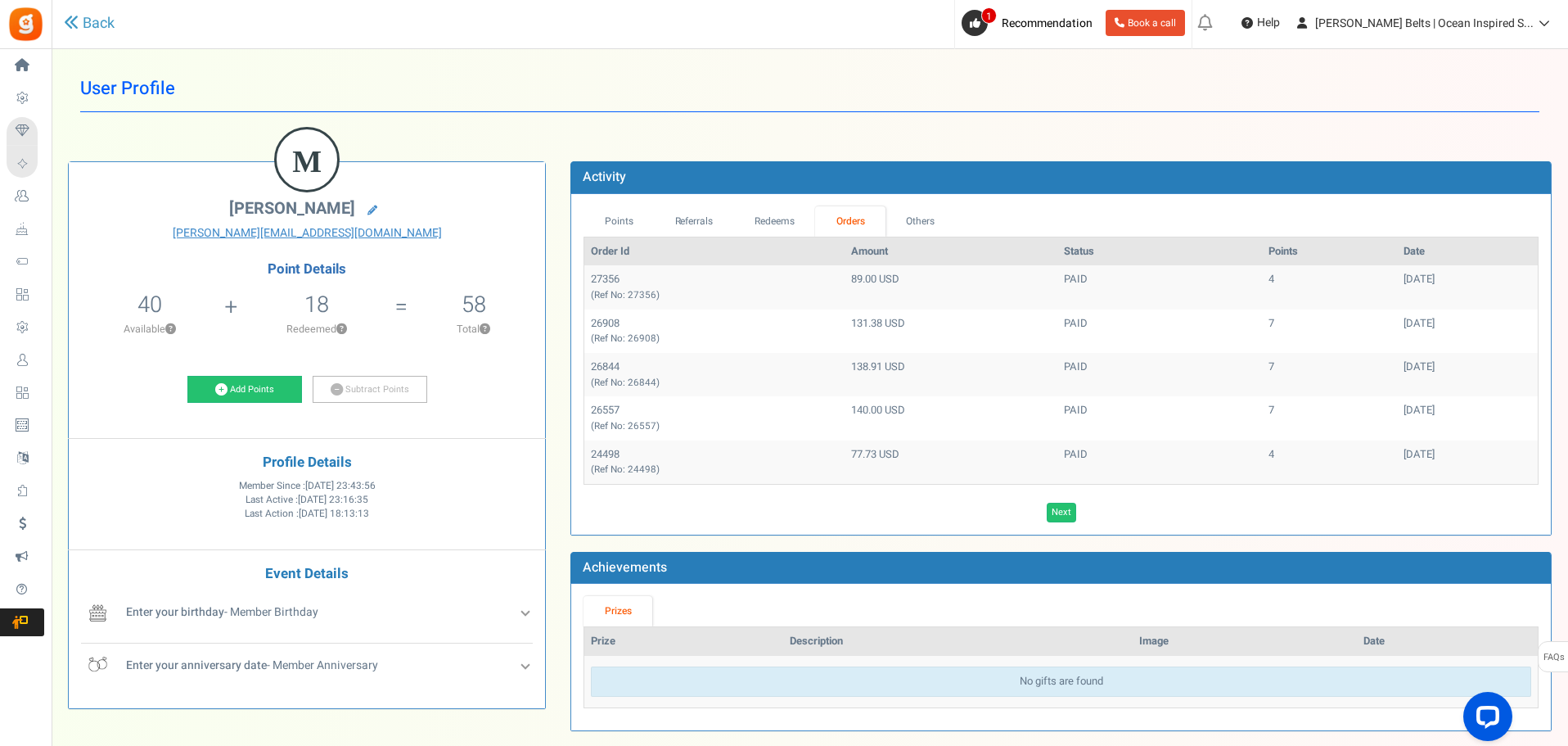
drag, startPoint x: 1340, startPoint y: 273, endPoint x: 1425, endPoint y: 286, distance: 86.0
click at [1425, 286] on td "[DATE]" at bounding box center [1467, 287] width 141 height 44
drag, startPoint x: 785, startPoint y: 286, endPoint x: 878, endPoint y: 285, distance: 93.0
click at [878, 285] on tr "27356 (Ref No: 27356) 89.00 USD PAID 4 29/04/2025" at bounding box center [1061, 287] width 953 height 44
click at [608, 227] on link "Points" at bounding box center [618, 222] width 70 height 30
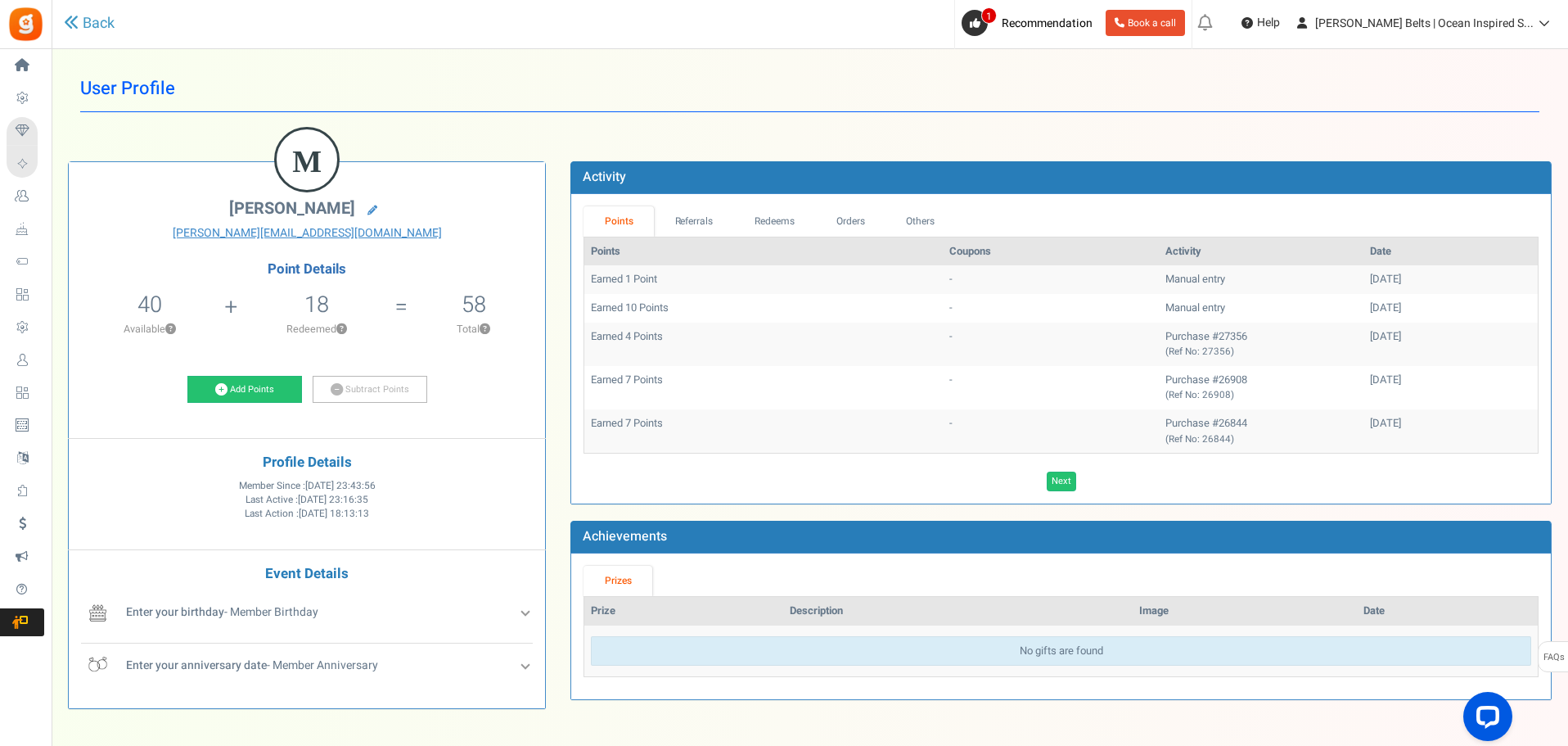
drag, startPoint x: 1303, startPoint y: 336, endPoint x: 1360, endPoint y: 336, distance: 57.0
click at [1363, 336] on td "[DATE]" at bounding box center [1450, 344] width 174 height 44
drag, startPoint x: 596, startPoint y: 333, endPoint x: 657, endPoint y: 335, distance: 61.0
click at [657, 335] on td "Earned 4 Points" at bounding box center [763, 344] width 359 height 44
click at [786, 229] on link "Redeems" at bounding box center [775, 222] width 82 height 30
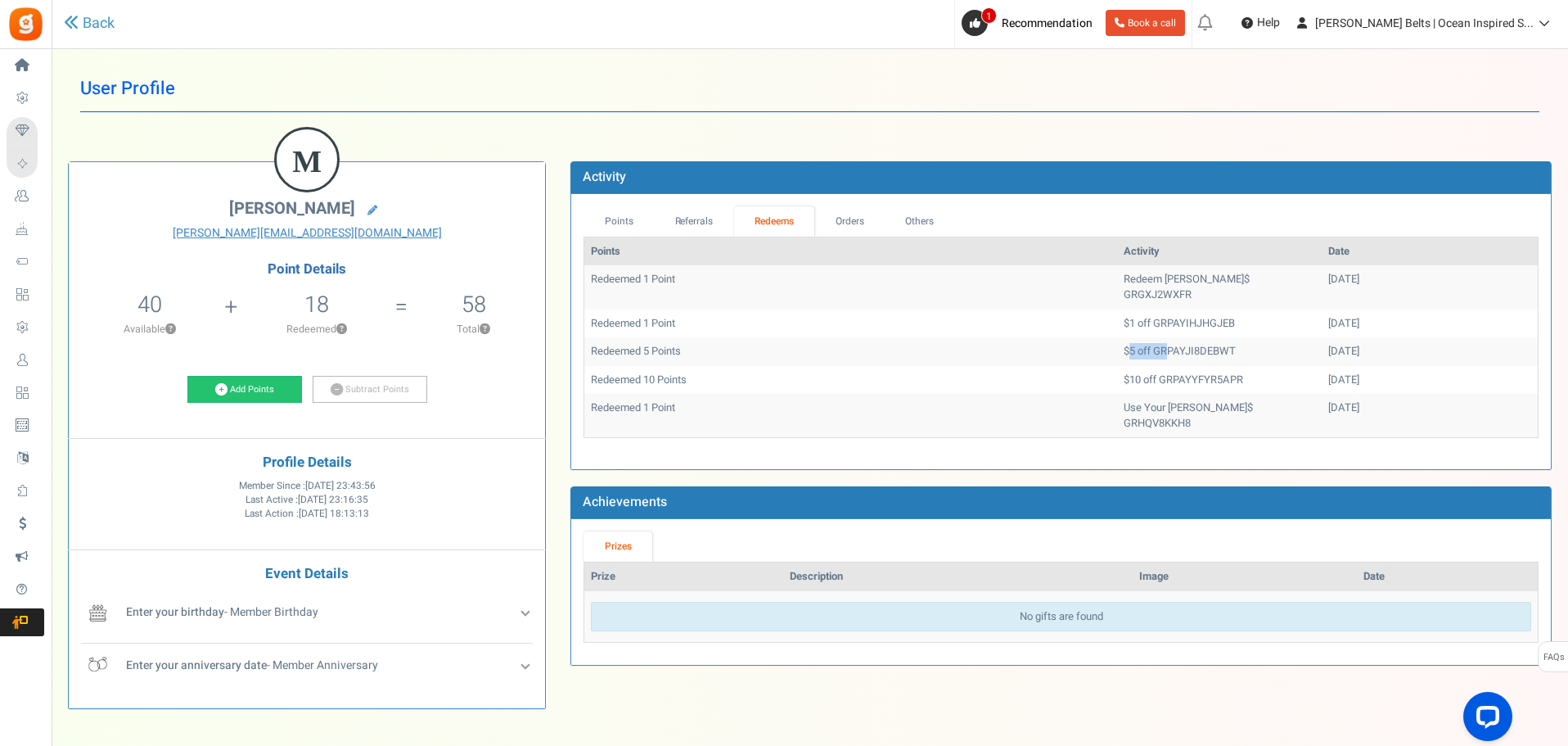
drag, startPoint x: 1055, startPoint y: 337, endPoint x: 1098, endPoint y: 332, distance: 43.3
click at [1117, 337] on td "$5 off GRPAYJI8DEBWT" at bounding box center [1219, 351] width 205 height 29
drag, startPoint x: 1074, startPoint y: 301, endPoint x: 1125, endPoint y: 304, distance: 51.1
click at [1125, 309] on td "$1 off GRPAYIHJHGJEB" at bounding box center [1219, 324] width 205 height 29
drag, startPoint x: 1094, startPoint y: 361, endPoint x: 1134, endPoint y: 374, distance: 42.1
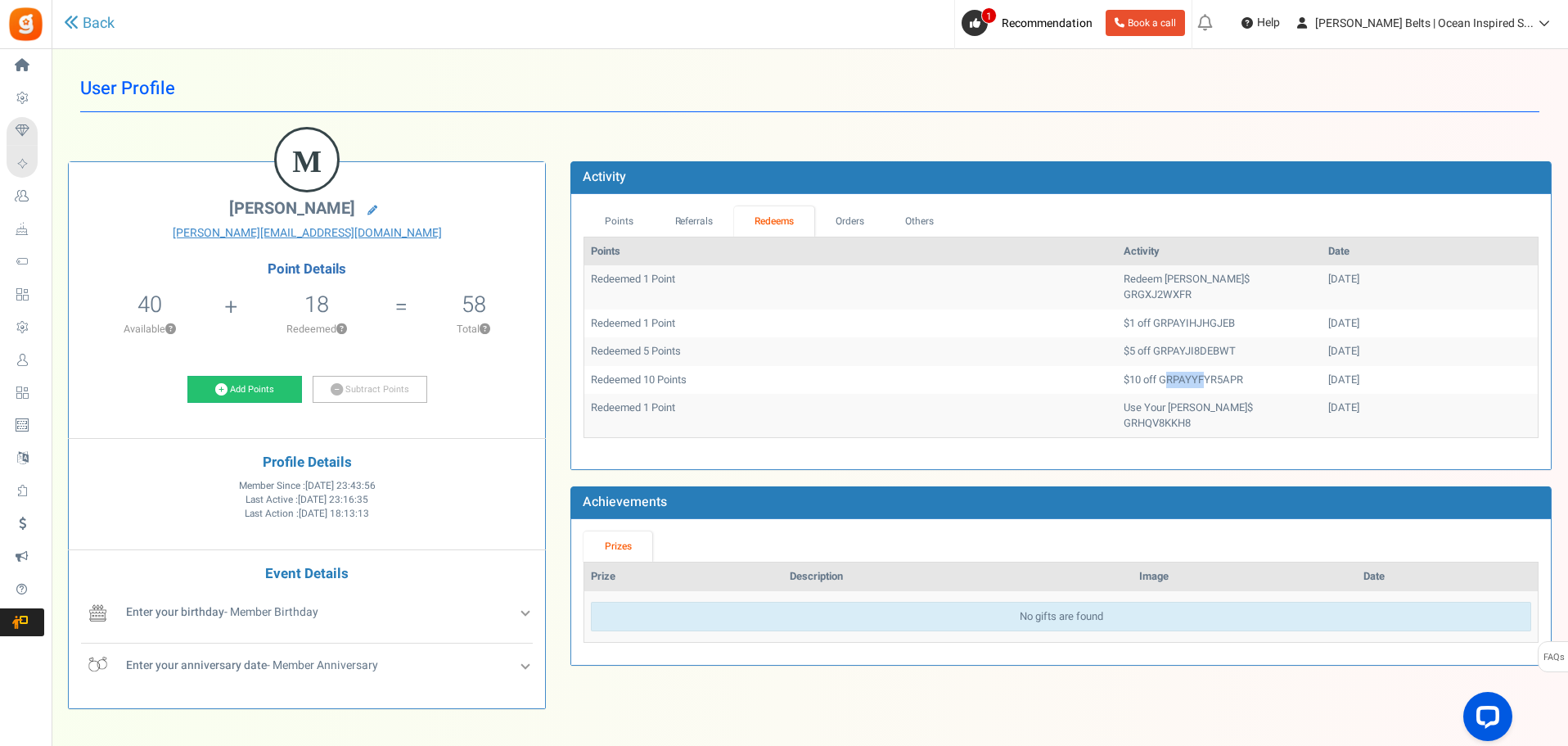
click at [1134, 374] on td "$10 off GRPAYYFYR5APR" at bounding box center [1219, 381] width 205 height 29
drag, startPoint x: 1147, startPoint y: 279, endPoint x: 1239, endPoint y: 280, distance: 92.0
click at [1239, 280] on td "Redeem [PERSON_NAME]$ GRGXJ2WXFR" at bounding box center [1219, 287] width 205 height 44
drag, startPoint x: 1104, startPoint y: 309, endPoint x: 1164, endPoint y: 313, distance: 60.1
click at [1164, 313] on td "$1 off GRPAYIHJHGJEB" at bounding box center [1219, 324] width 205 height 29
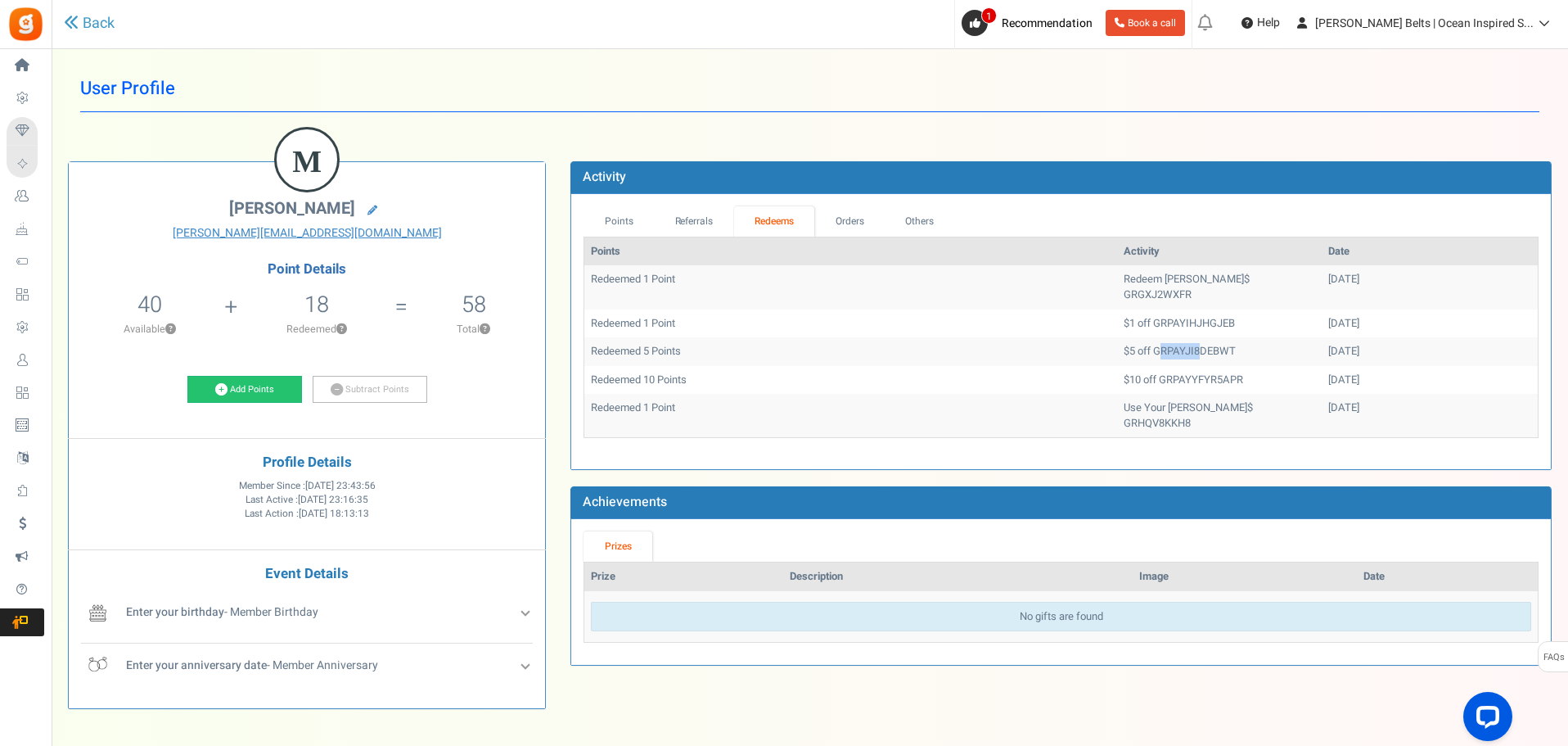
drag, startPoint x: 1089, startPoint y: 332, endPoint x: 1131, endPoint y: 334, distance: 42.0
click at [1131, 337] on td "$5 off GRPAYJI8DEBWT" at bounding box center [1219, 351] width 205 height 29
drag, startPoint x: 1049, startPoint y: 341, endPoint x: 1071, endPoint y: 337, distance: 22.4
click at [1117, 337] on td "$5 off GRPAYJI8DEBWT" at bounding box center [1219, 351] width 205 height 29
click at [608, 217] on link "Points" at bounding box center [618, 222] width 70 height 30
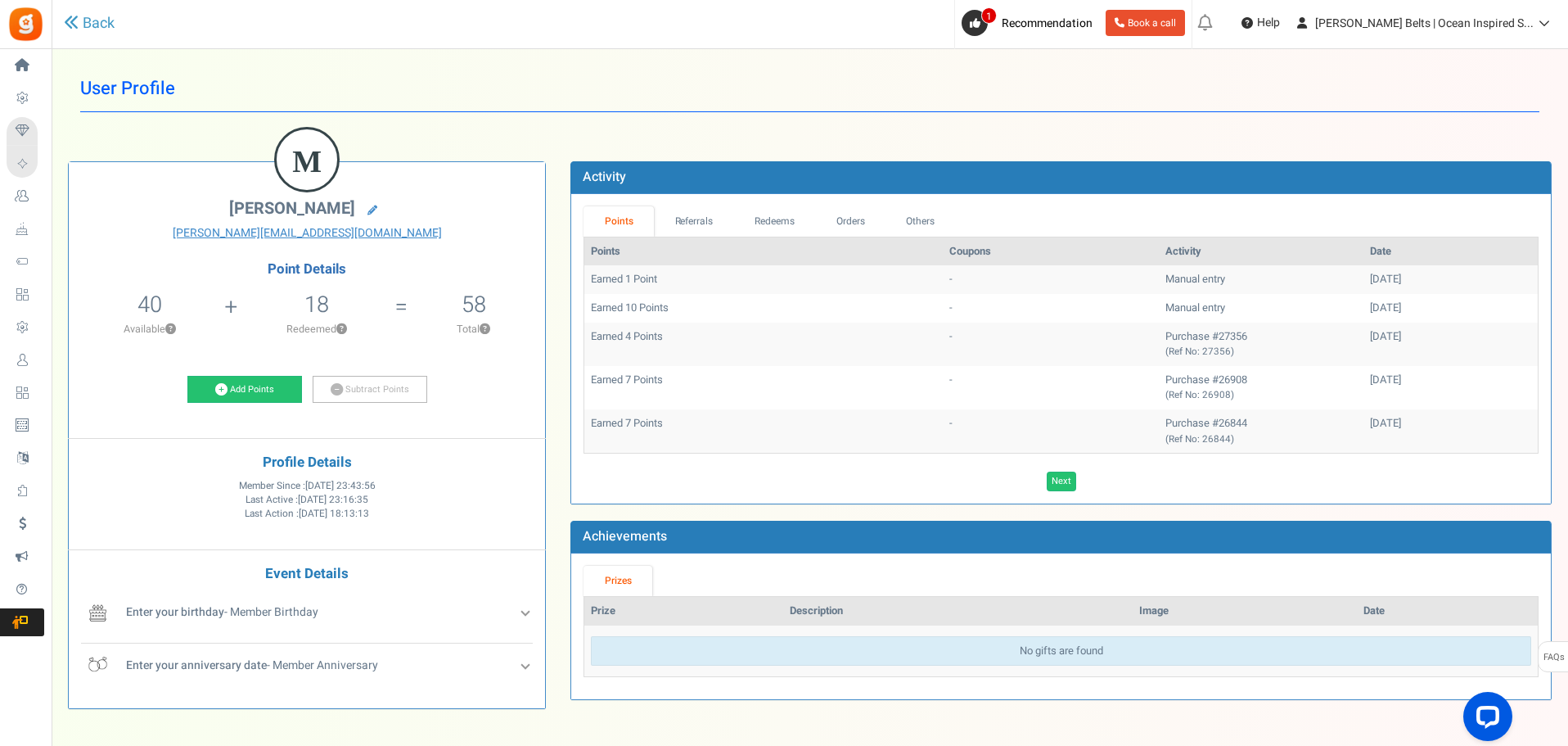
drag, startPoint x: 598, startPoint y: 270, endPoint x: 1440, endPoint y: 302, distance: 842.6
click at [1440, 302] on tbody "Earned 1 Point - Manual entry 13/09/2025 Earned 10 Points - Manual entry 01/09/…" at bounding box center [1061, 359] width 953 height 187
click at [794, 220] on link "Redeems" at bounding box center [775, 222] width 82 height 30
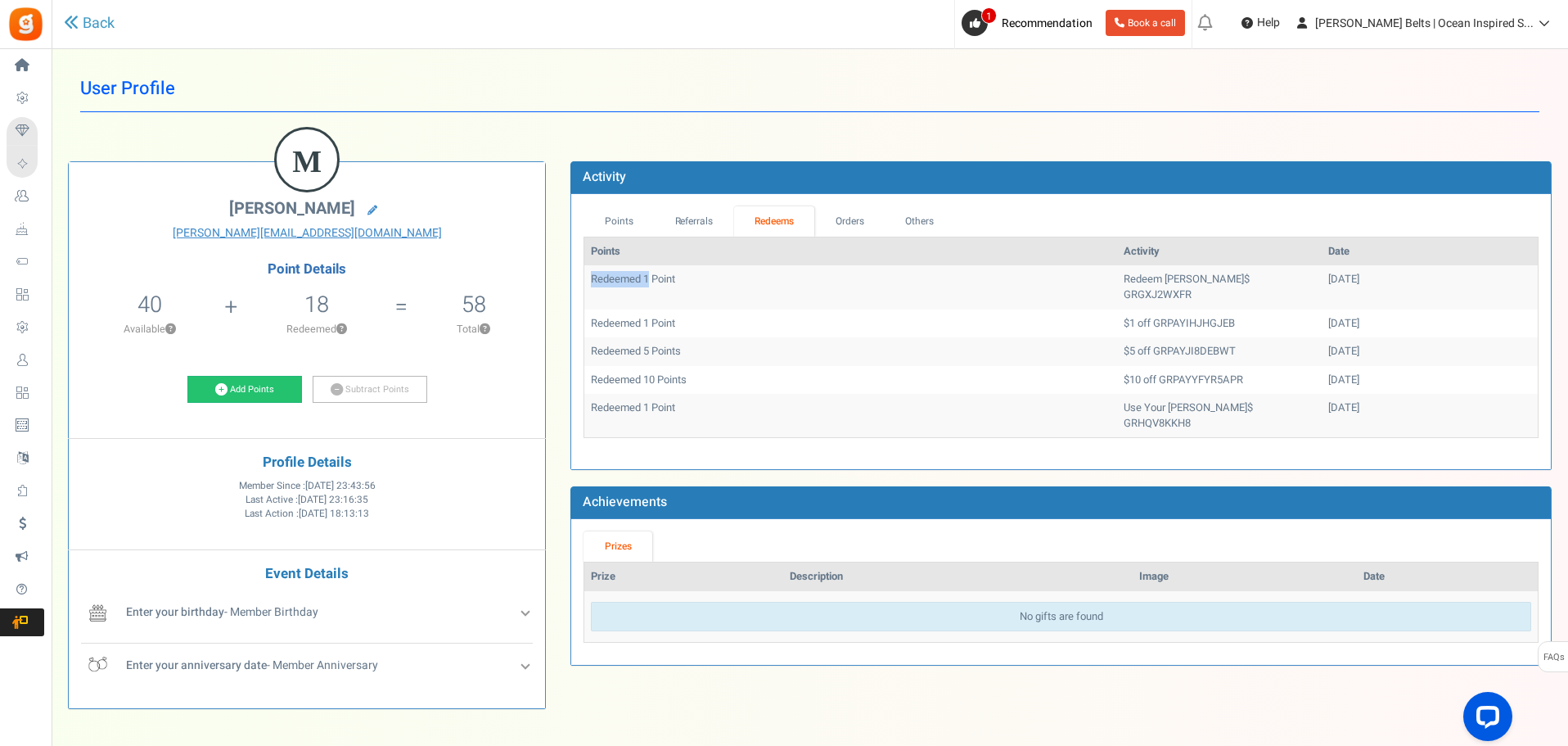
drag, startPoint x: 590, startPoint y: 274, endPoint x: 648, endPoint y: 276, distance: 58.0
click at [648, 276] on td "Redeemed 1 Point" at bounding box center [851, 287] width 533 height 44
click at [616, 213] on link "Points" at bounding box center [618, 222] width 70 height 30
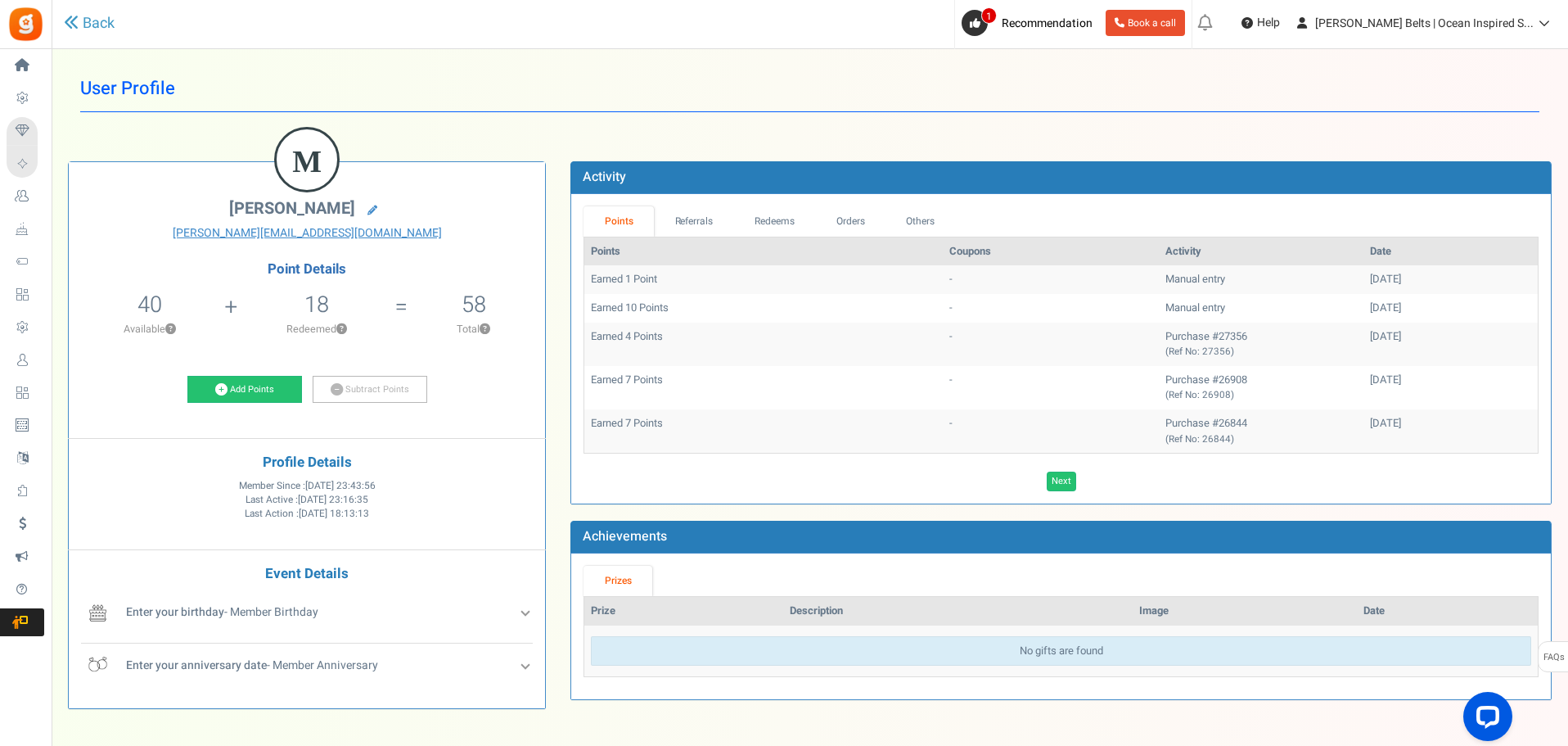
drag, startPoint x: 606, startPoint y: 276, endPoint x: 1417, endPoint y: 308, distance: 811.6
click at [1417, 308] on tbody "Earned 1 Point - Manual entry 13/09/2025 Earned 10 Points - Manual entry 01/09/…" at bounding box center [1061, 359] width 953 height 187
click at [1227, 364] on td "Purchase #27356 (Ref No: 27356)" at bounding box center [1261, 344] width 205 height 44
drag, startPoint x: 588, startPoint y: 276, endPoint x: 680, endPoint y: 306, distance: 96.8
click at [680, 306] on tbody "Earned 1 Point - Manual entry 13/09/2025 Earned 10 Points - Manual entry 01/09/…" at bounding box center [1061, 359] width 953 height 187
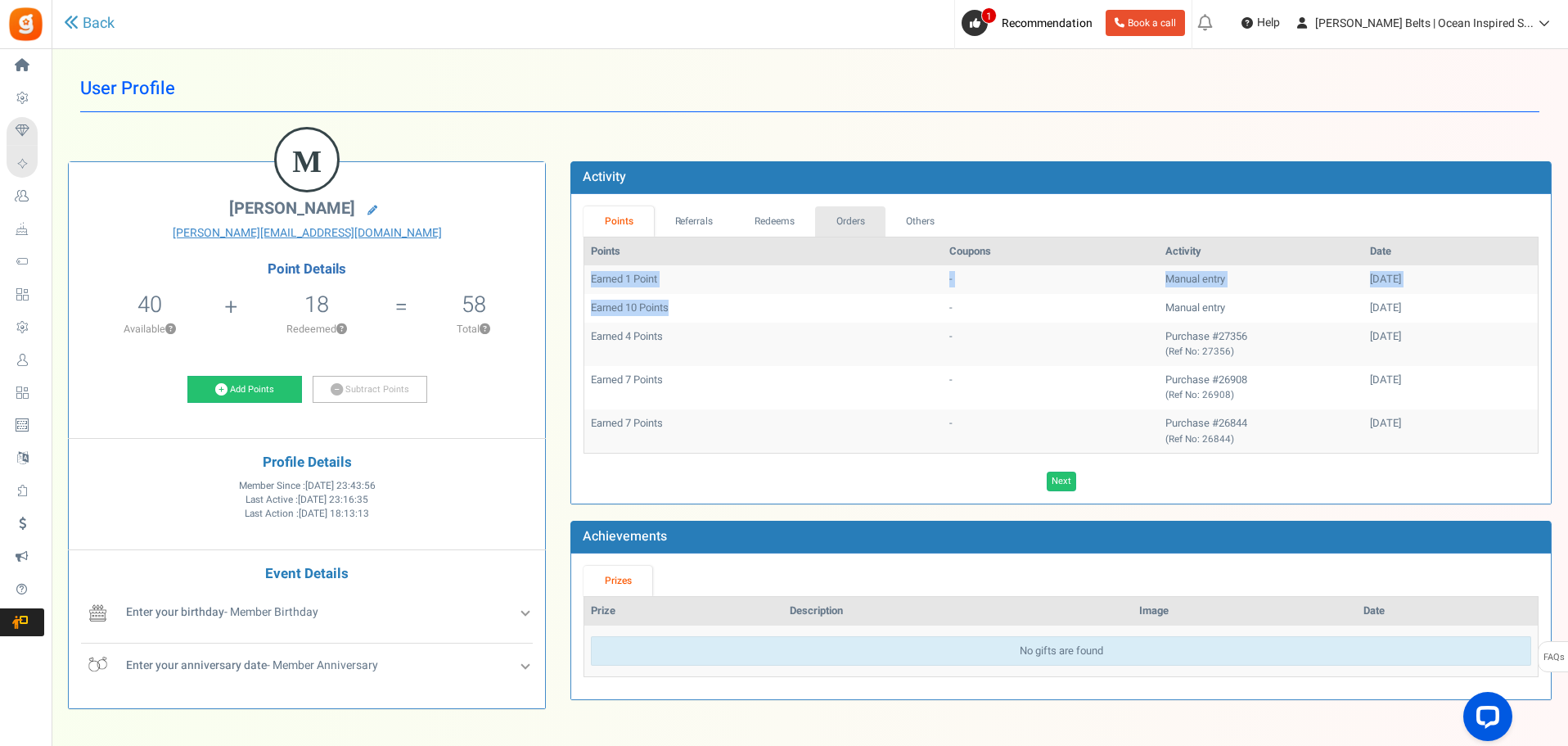
click at [848, 217] on link "Orders" at bounding box center [851, 222] width 70 height 30
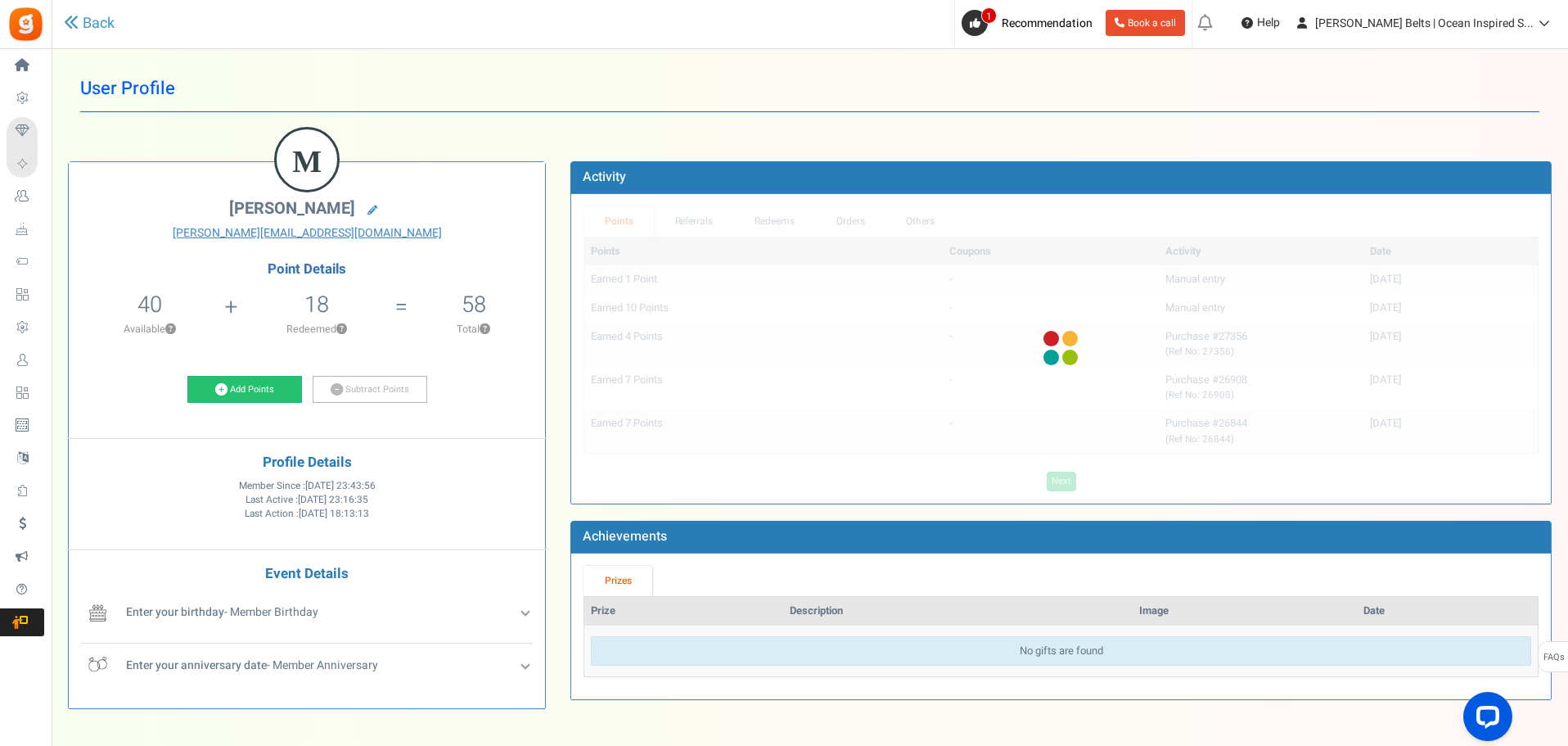
click at [795, 221] on div at bounding box center [1061, 348] width 980 height 309
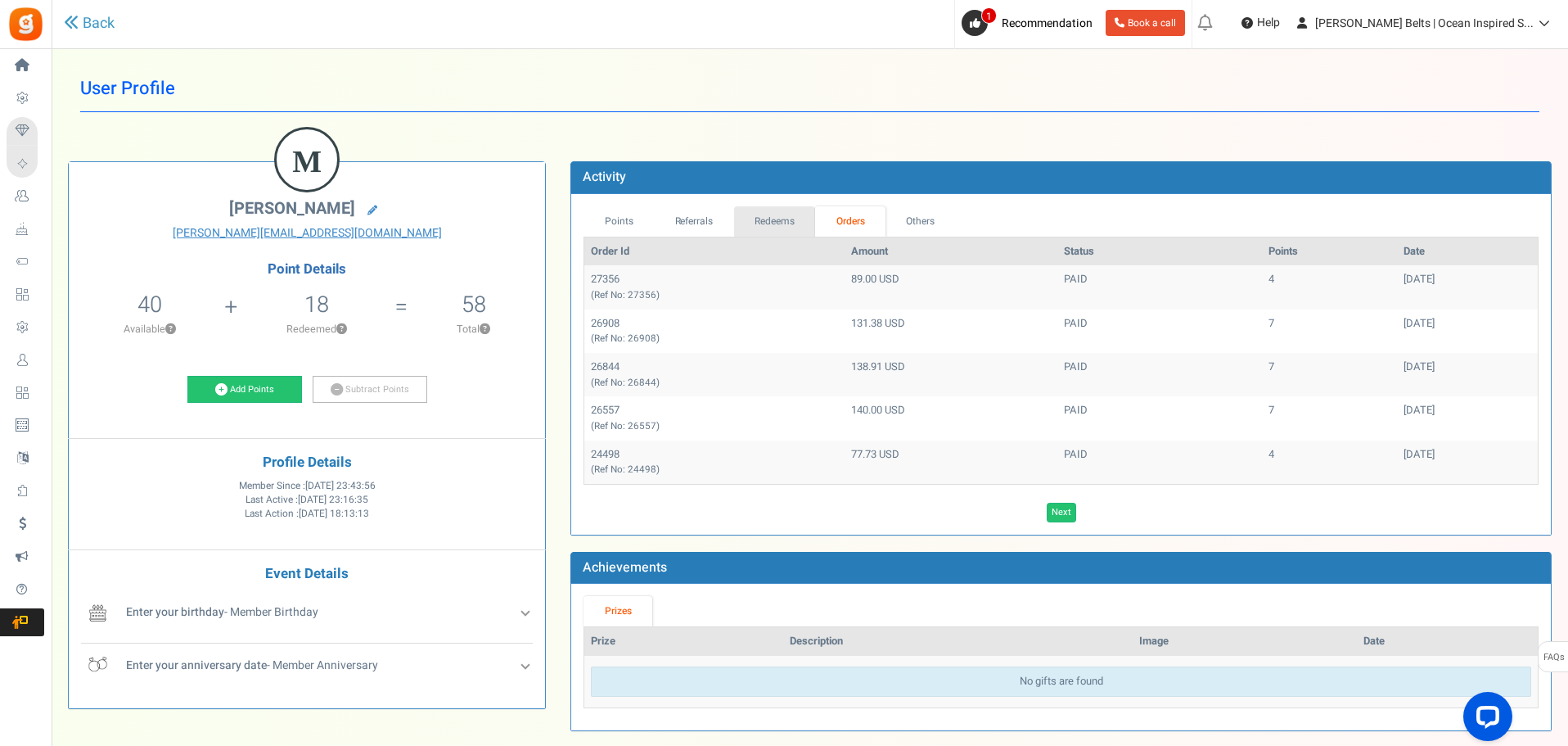
click at [783, 226] on link "Redeems" at bounding box center [775, 222] width 82 height 30
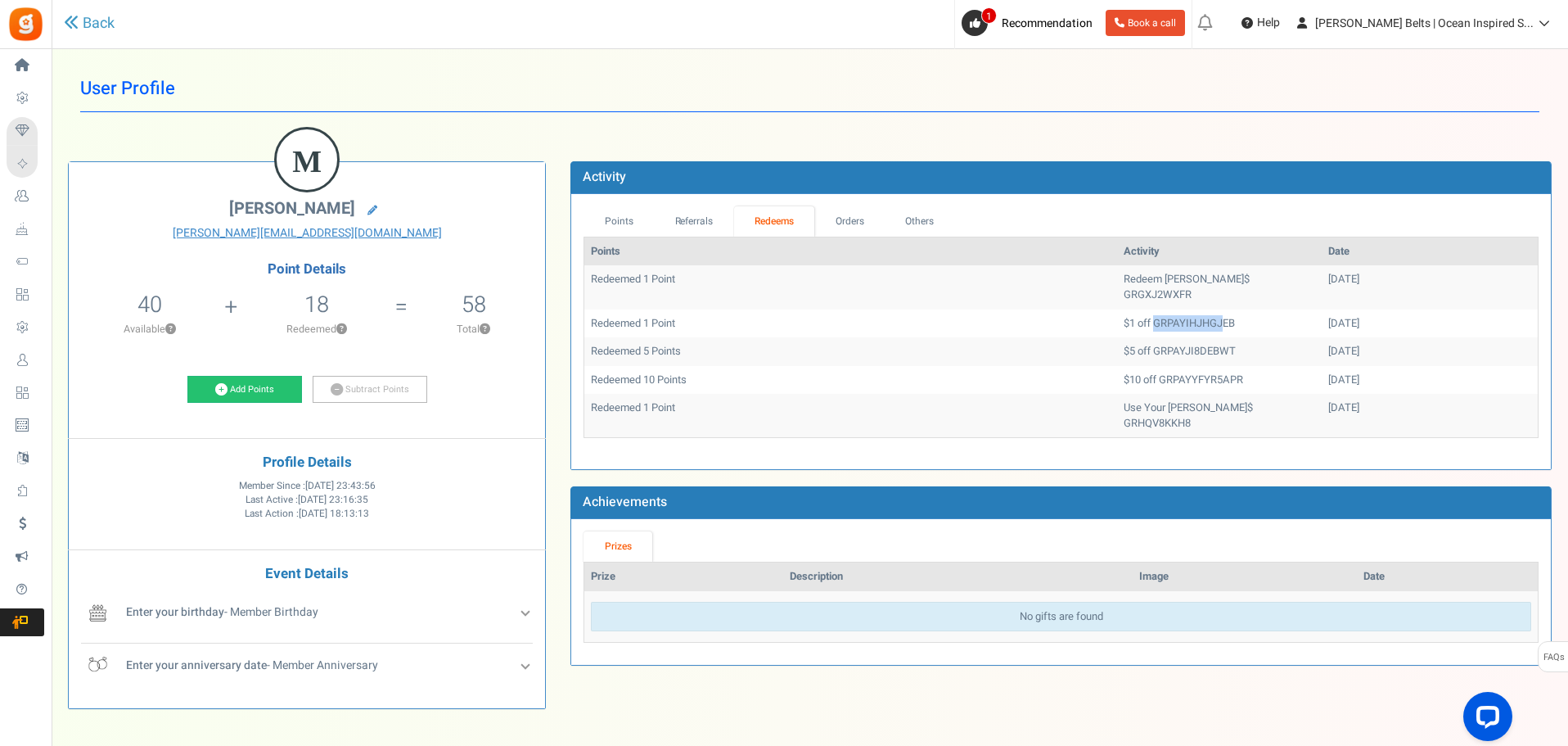
drag, startPoint x: 1084, startPoint y: 306, endPoint x: 1152, endPoint y: 307, distance: 68.0
click at [1152, 309] on td "$1 off GRPAYIHJHGJEB" at bounding box center [1219, 324] width 205 height 29
drag, startPoint x: 1049, startPoint y: 277, endPoint x: 1227, endPoint y: 284, distance: 178.1
click at [1227, 284] on td "Redeem [PERSON_NAME]$ GRGXJ2WXFR" at bounding box center [1219, 287] width 205 height 44
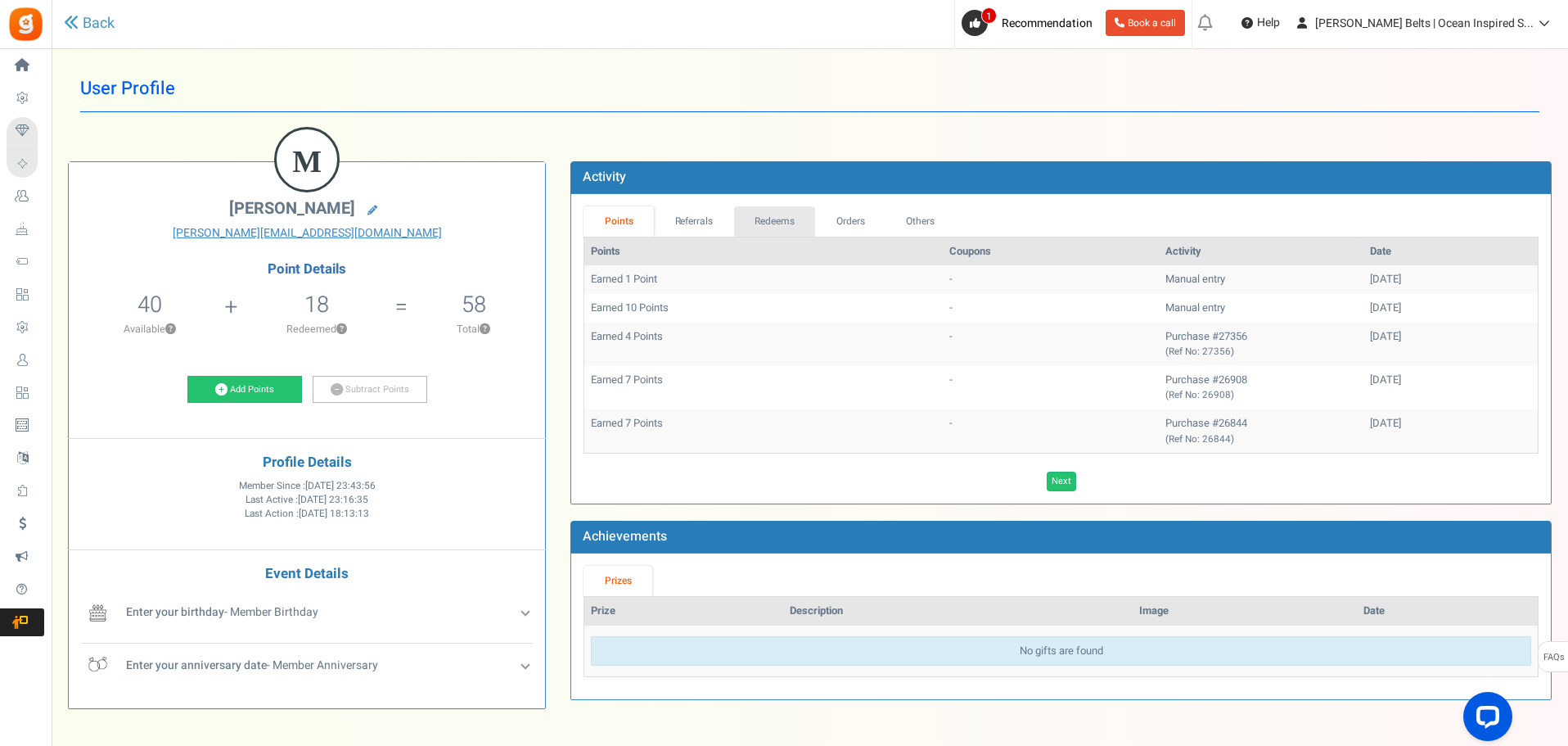
click at [786, 215] on link "Redeems" at bounding box center [775, 222] width 82 height 30
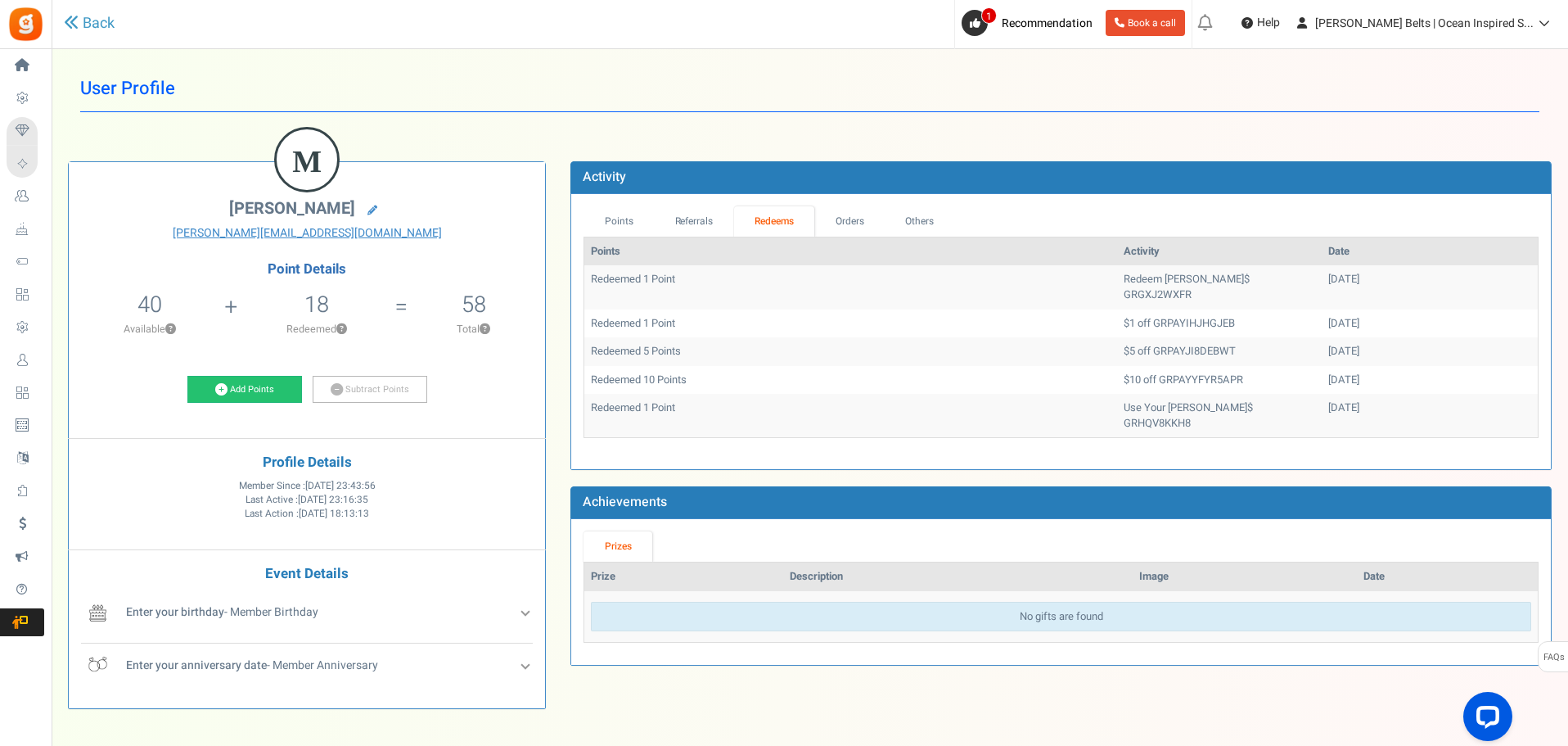
drag, startPoint x: 1248, startPoint y: 313, endPoint x: 1323, endPoint y: 312, distance: 75.0
click at [1323, 312] on tr "Redeemed 1 Point $1 off GRPAYIHJHGJEB [DATE]" at bounding box center [1061, 324] width 953 height 29
drag, startPoint x: 1151, startPoint y: 280, endPoint x: 1206, endPoint y: 278, distance: 55.0
click at [1206, 278] on td "Redeem [PERSON_NAME]$ GRGXJ2WXFR" at bounding box center [1219, 287] width 205 height 44
drag, startPoint x: 1047, startPoint y: 310, endPoint x: 1223, endPoint y: 307, distance: 176.0
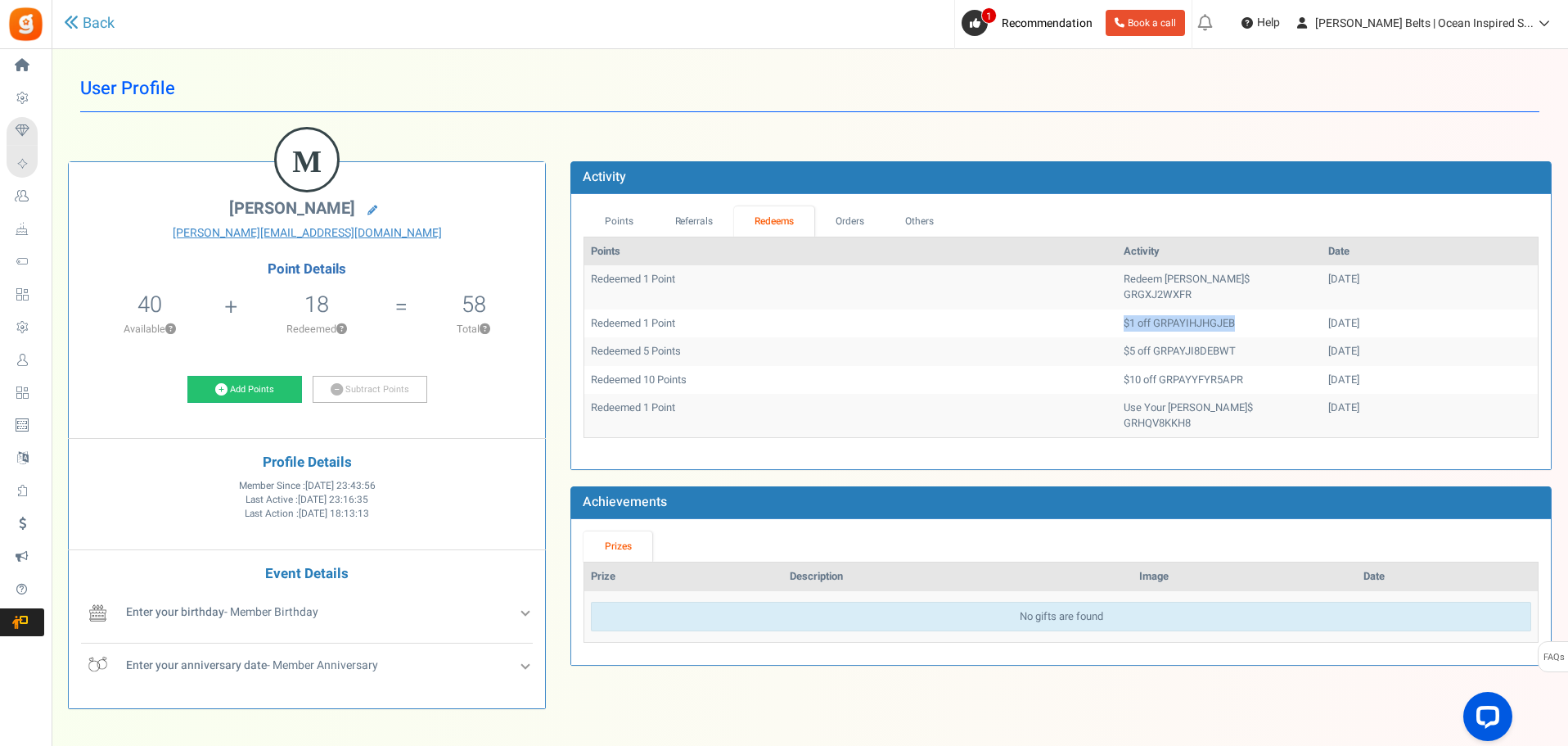
click at [1223, 309] on td "$1 off GRPAYIHJHGJEB" at bounding box center [1219, 324] width 205 height 29
drag, startPoint x: 1345, startPoint y: 315, endPoint x: 1258, endPoint y: 309, distance: 87.2
click at [1322, 309] on td "[DATE]" at bounding box center [1429, 324] width 216 height 29
